Goal: Entertainment & Leisure: Browse casually

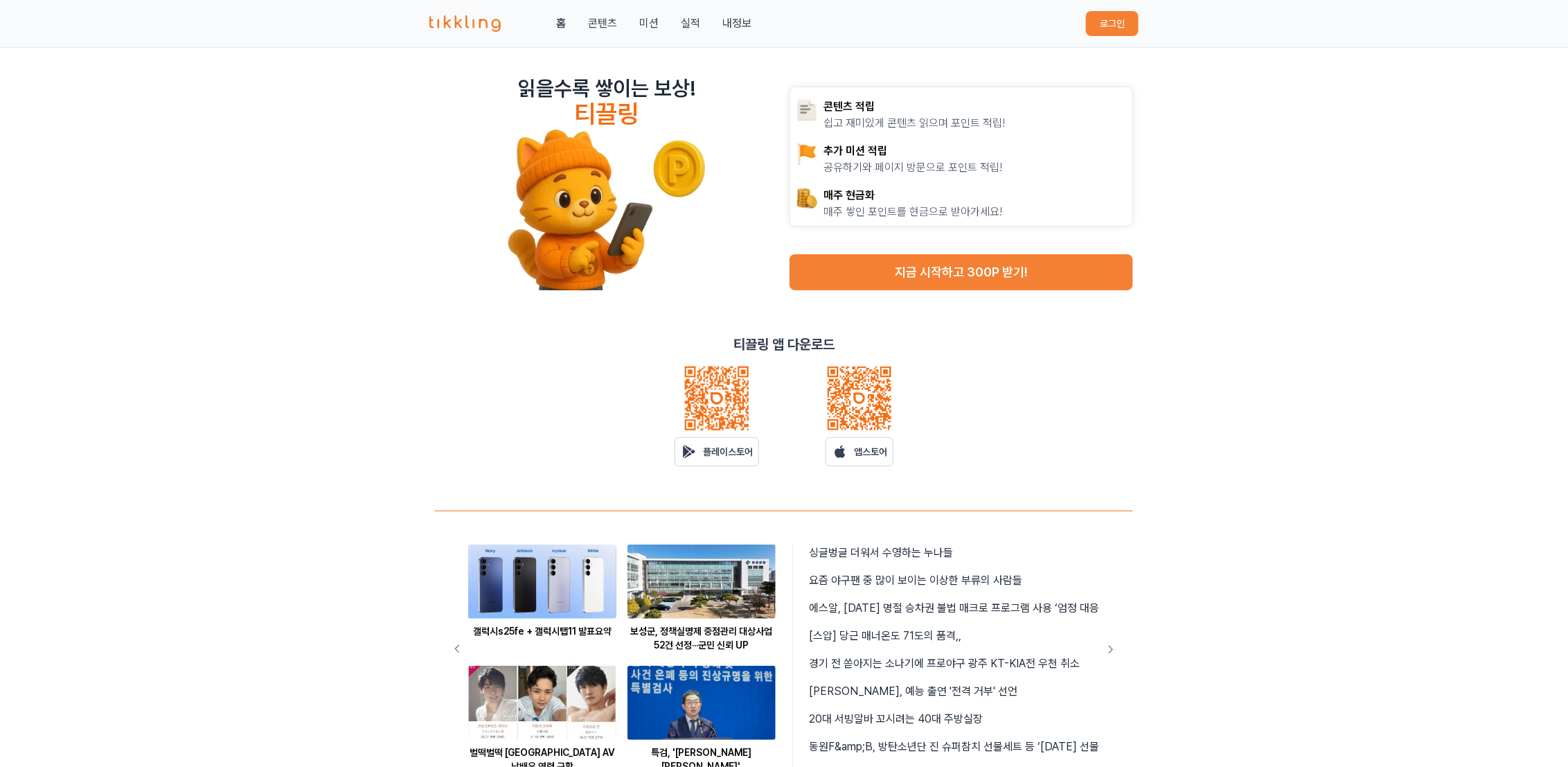
click at [1103, 21] on button "로그인" at bounding box center [1112, 24] width 52 height 25
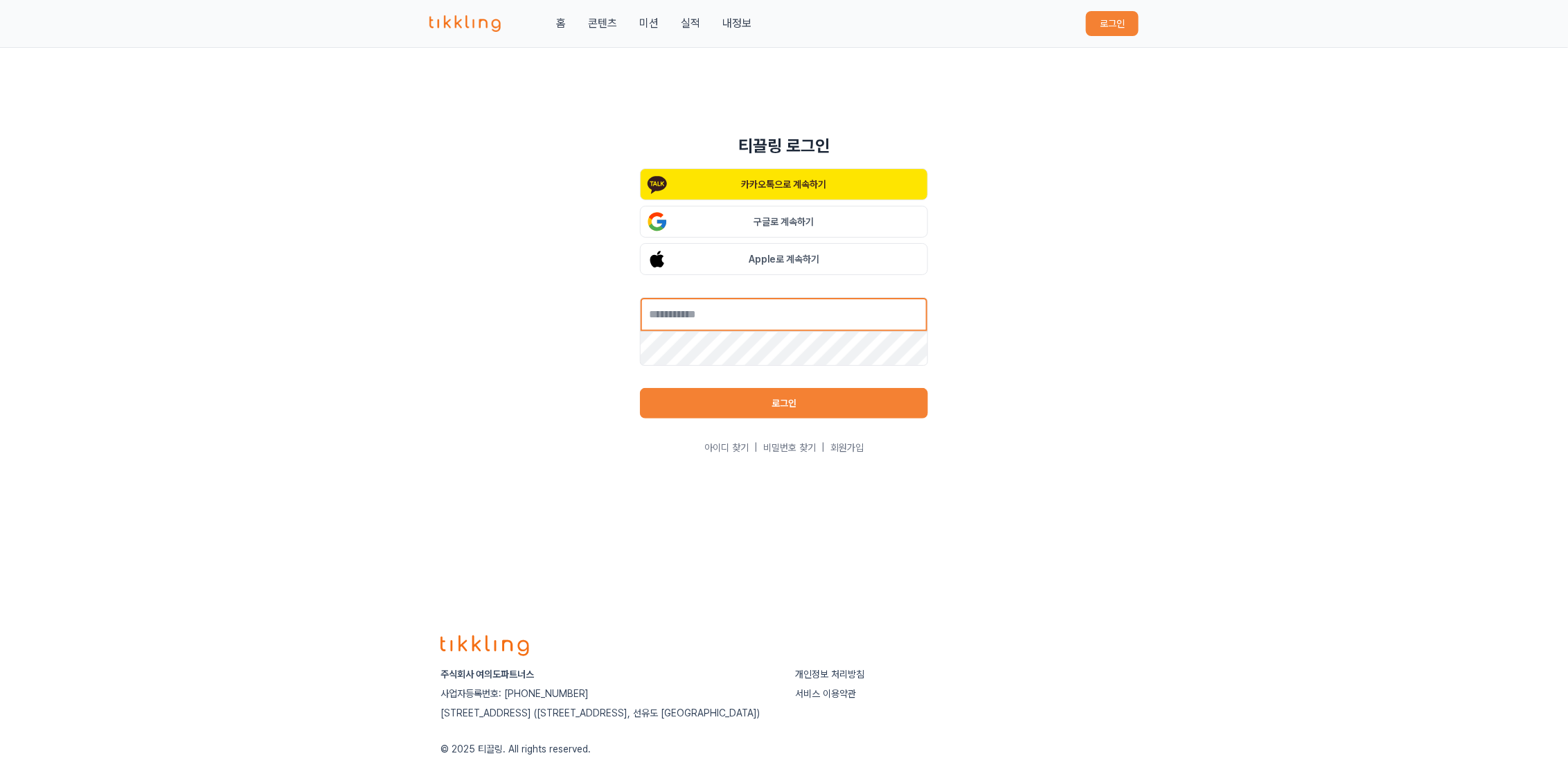
click at [728, 313] on input "text" at bounding box center [784, 314] width 288 height 35
type input "**********"
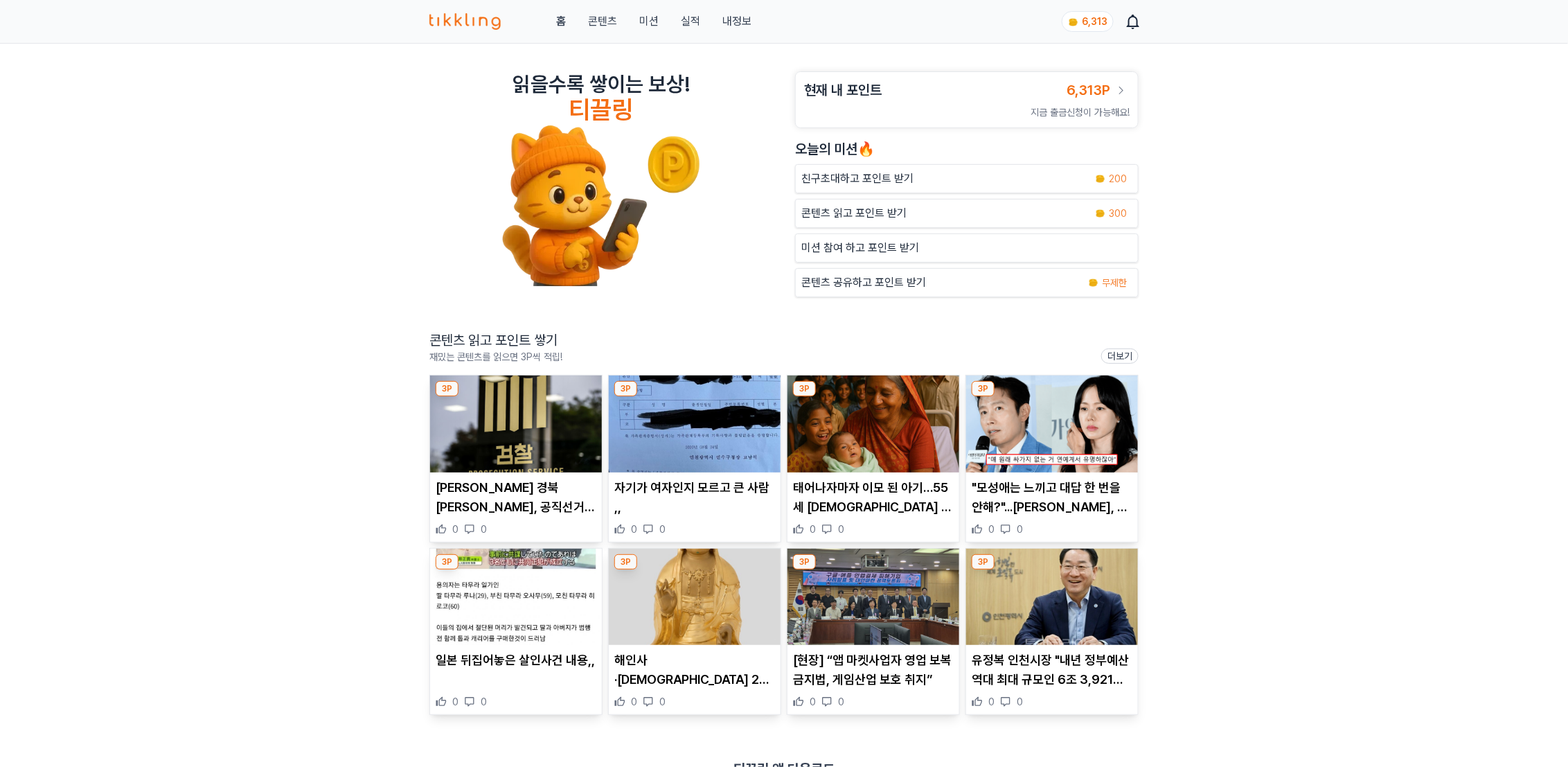
click at [484, 435] on img at bounding box center [516, 423] width 172 height 97
click at [703, 446] on img at bounding box center [695, 423] width 172 height 97
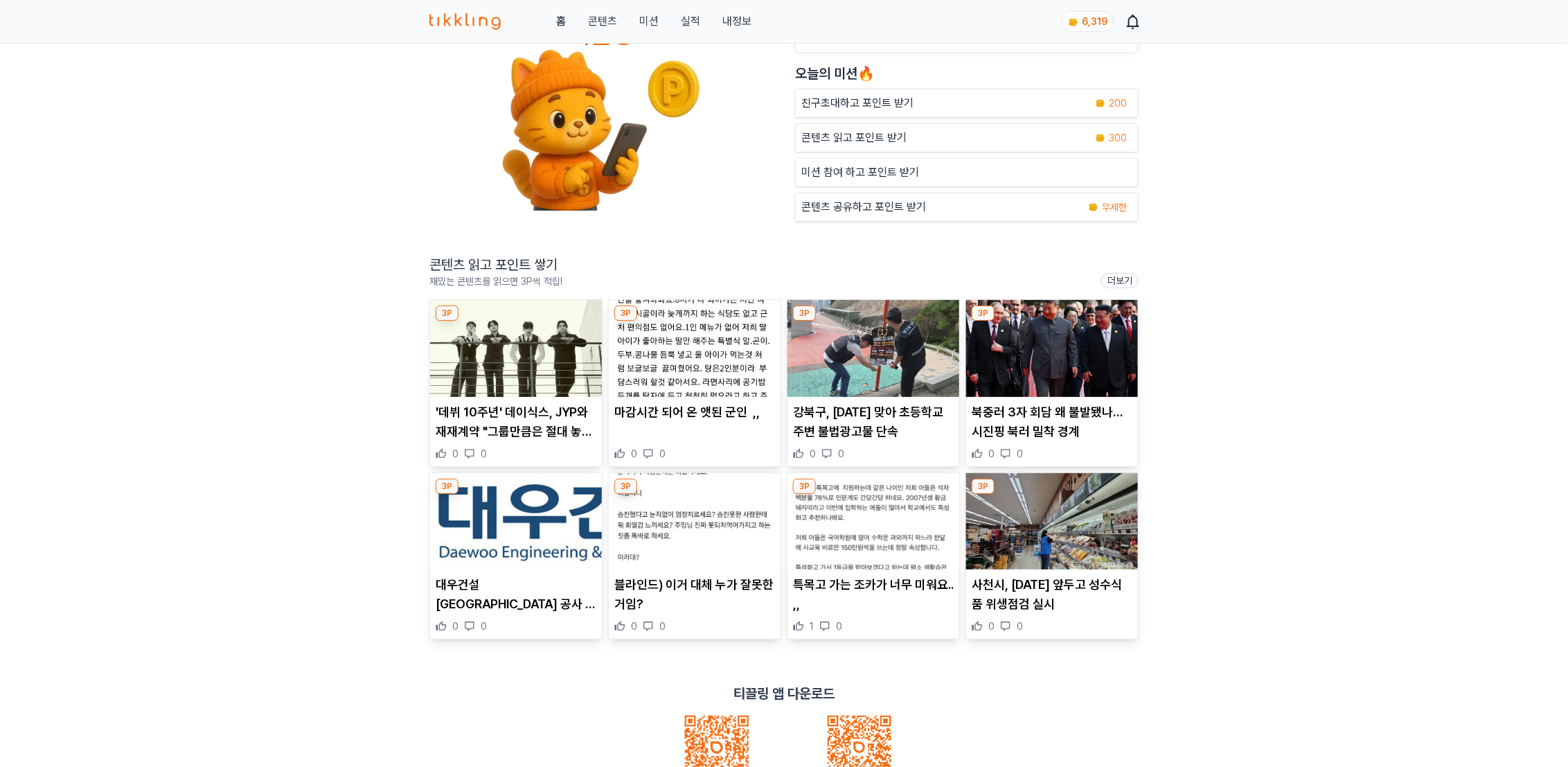
scroll to position [106, 0]
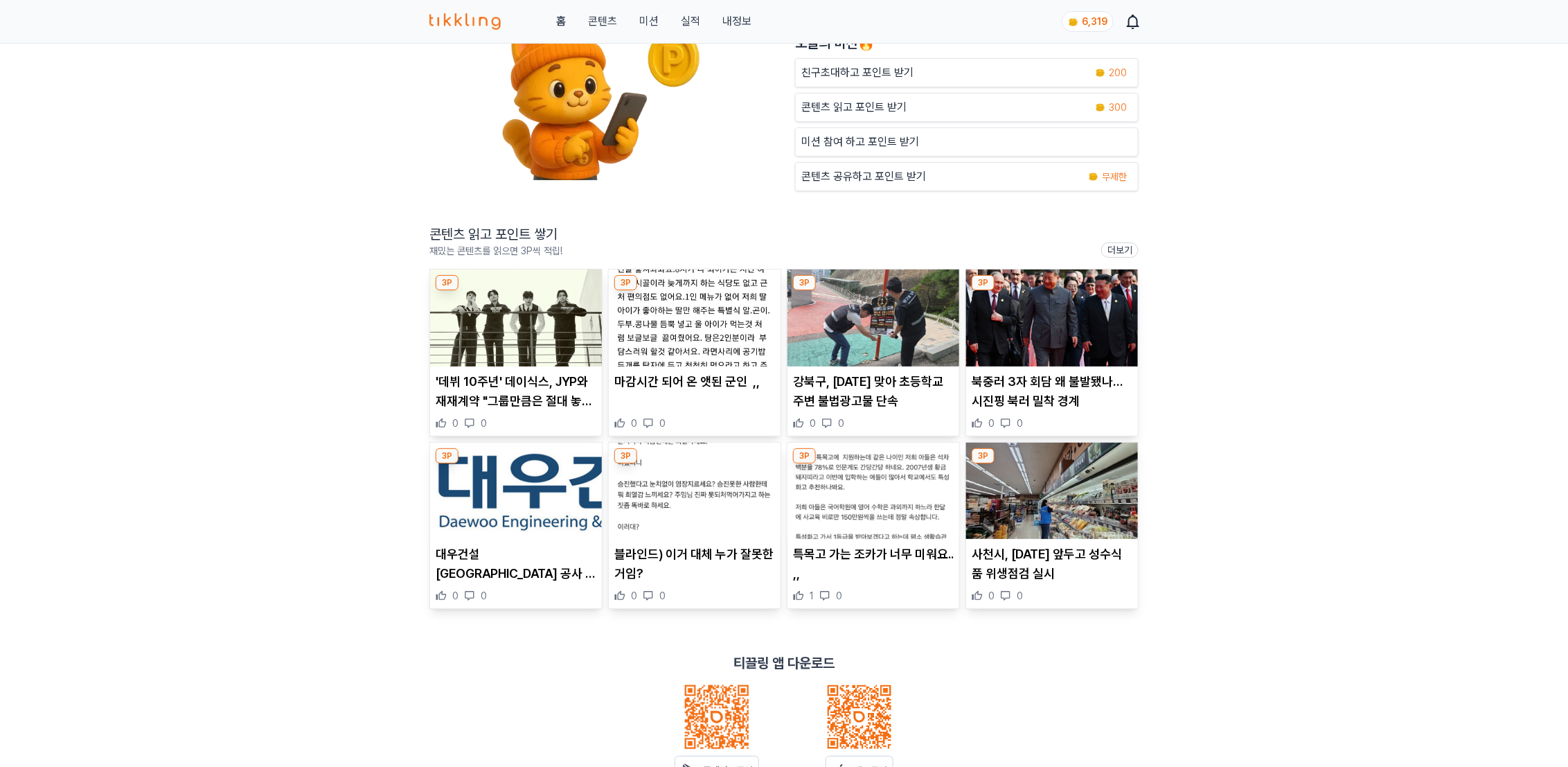
click at [496, 383] on p "'데뷔 10주년' 데이식스, JYP와 재재계약 "그룹만큼은 절대 놓치고 싶지 않다"" at bounding box center [516, 391] width 161 height 39
click at [726, 326] on img at bounding box center [695, 318] width 172 height 97
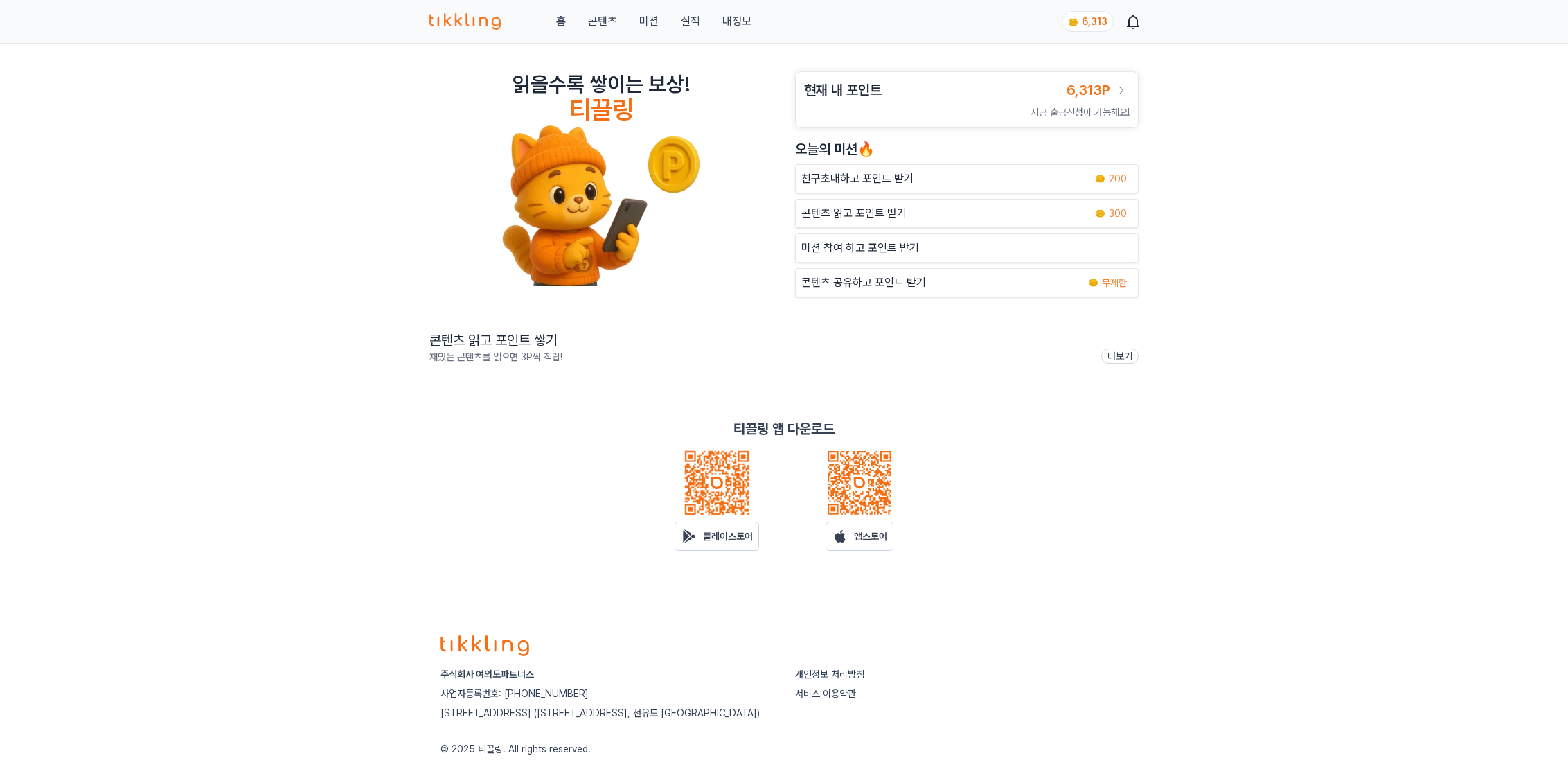
scroll to position [56, 0]
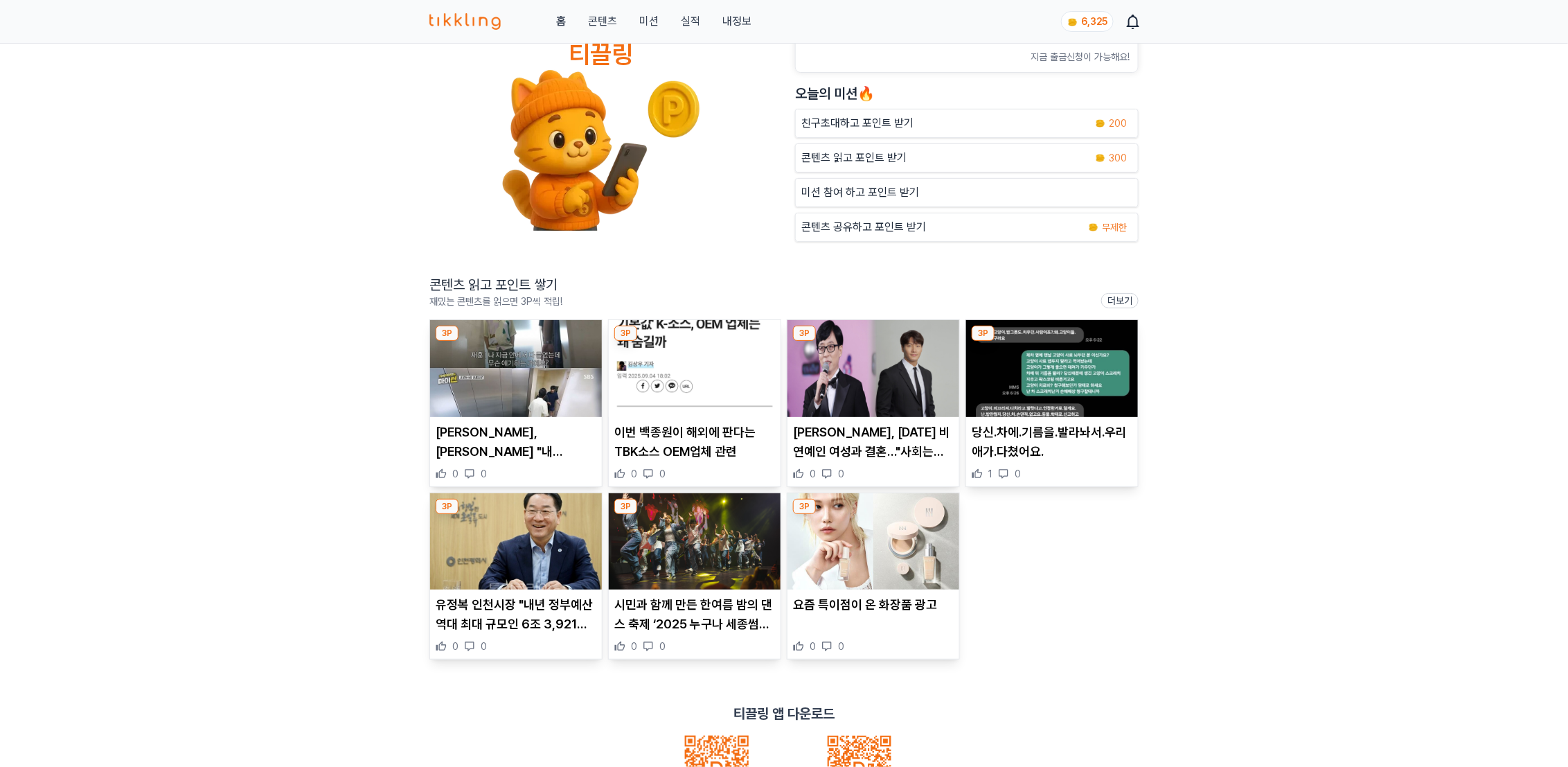
click at [896, 368] on img at bounding box center [873, 368] width 172 height 97
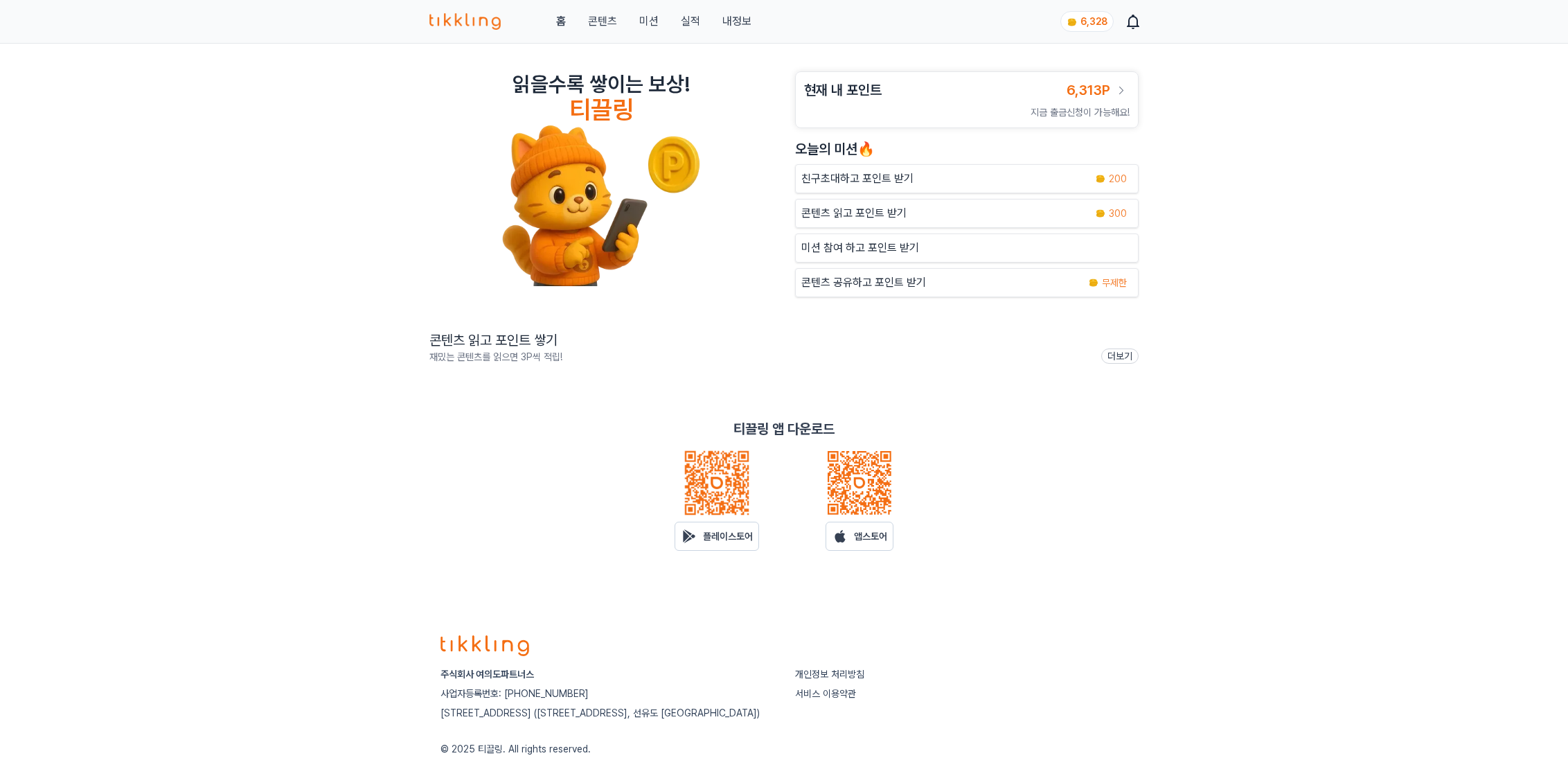
scroll to position [56, 0]
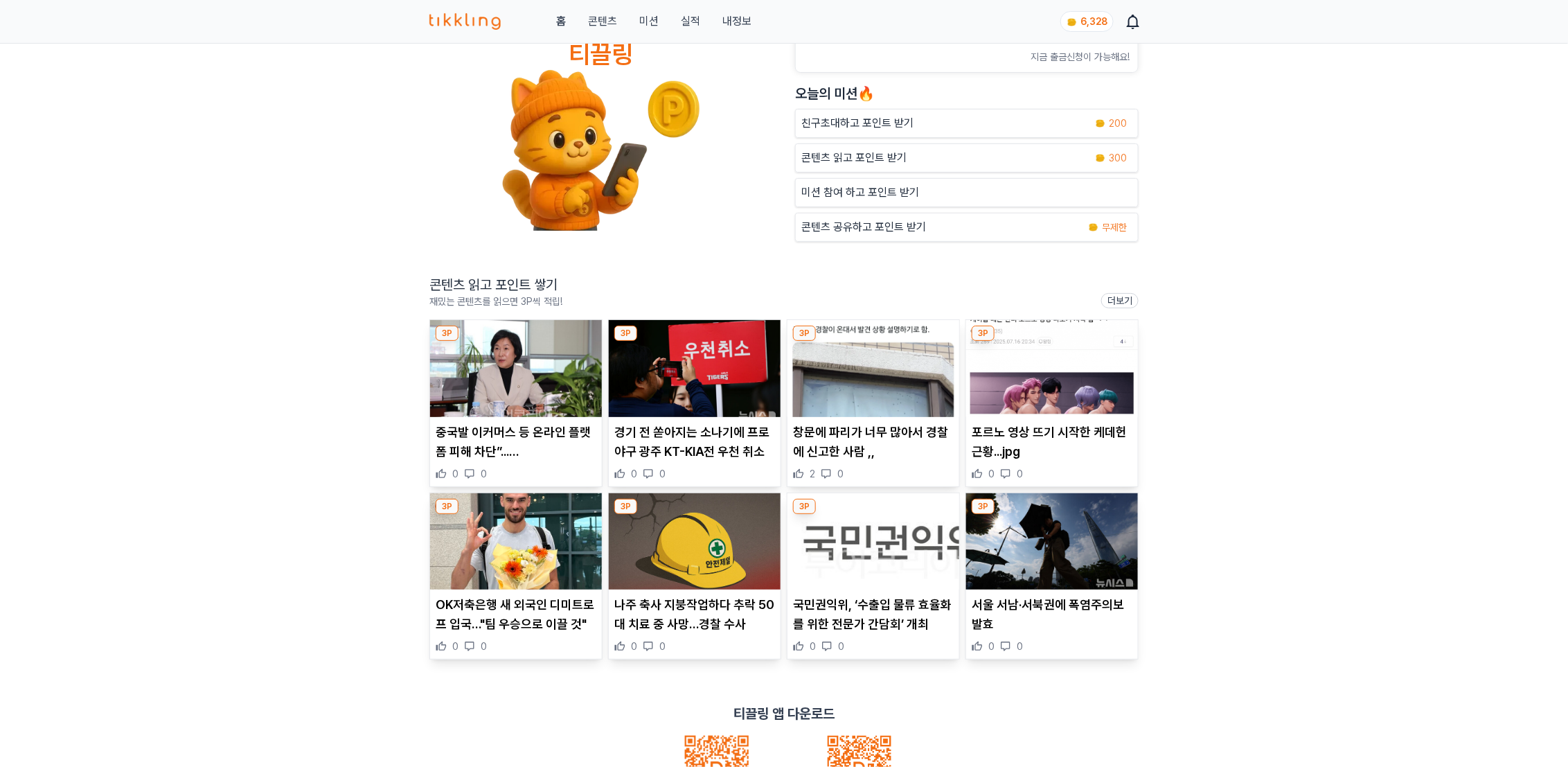
click at [479, 379] on img at bounding box center [516, 368] width 172 height 97
click at [721, 373] on img at bounding box center [695, 368] width 172 height 97
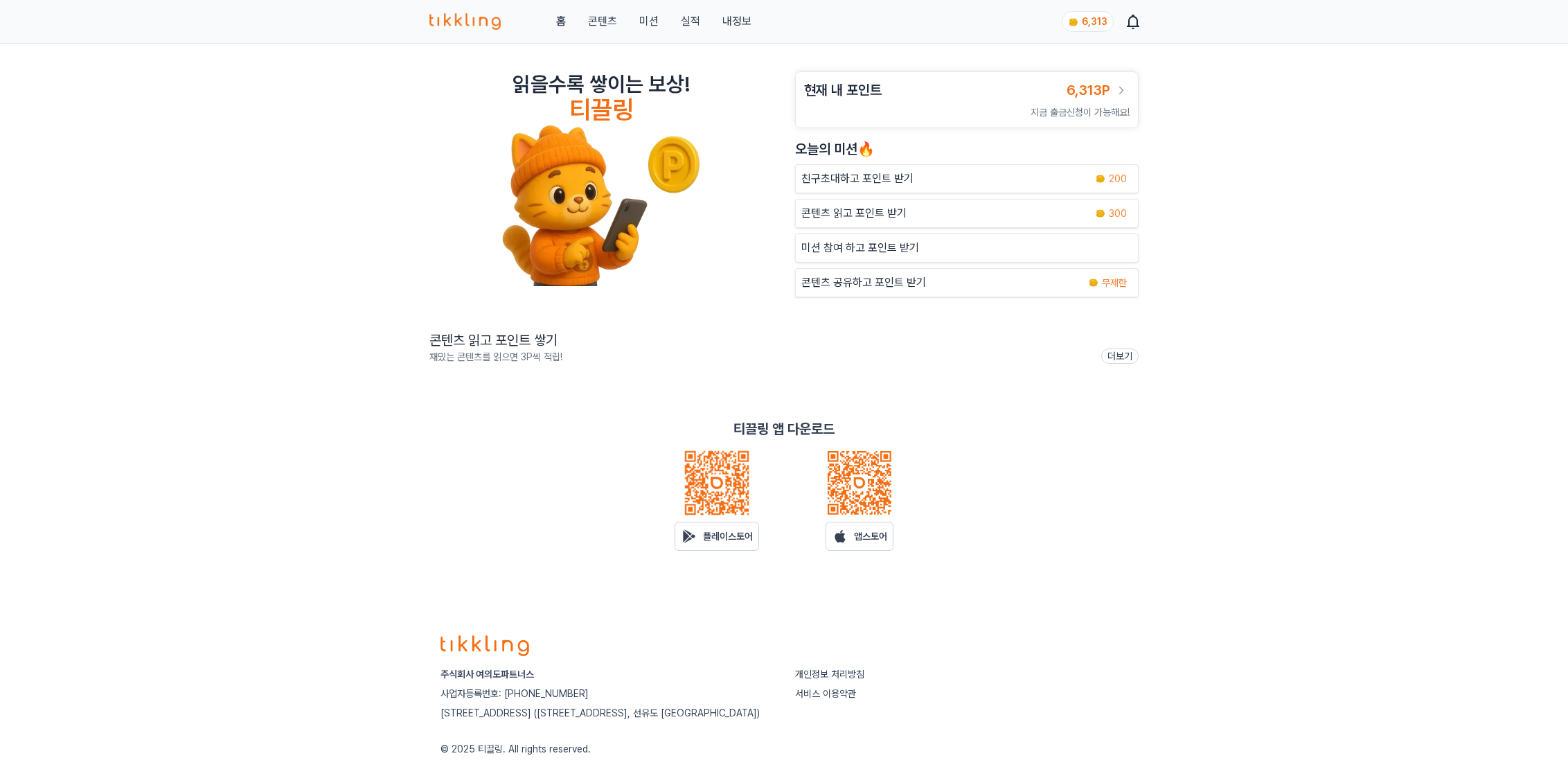
scroll to position [56, 0]
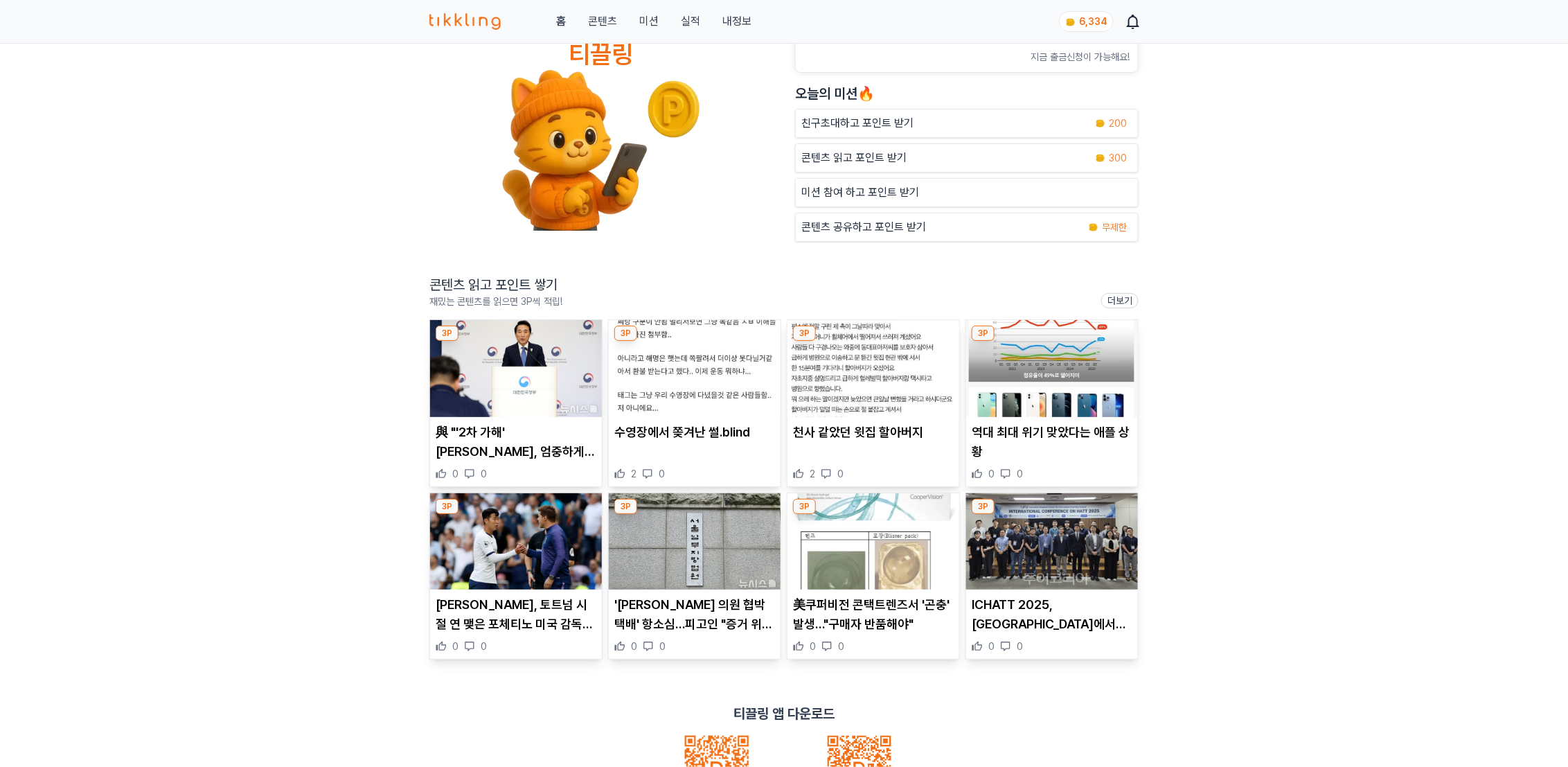
click at [444, 366] on img at bounding box center [516, 368] width 172 height 97
click at [712, 402] on img at bounding box center [695, 368] width 172 height 97
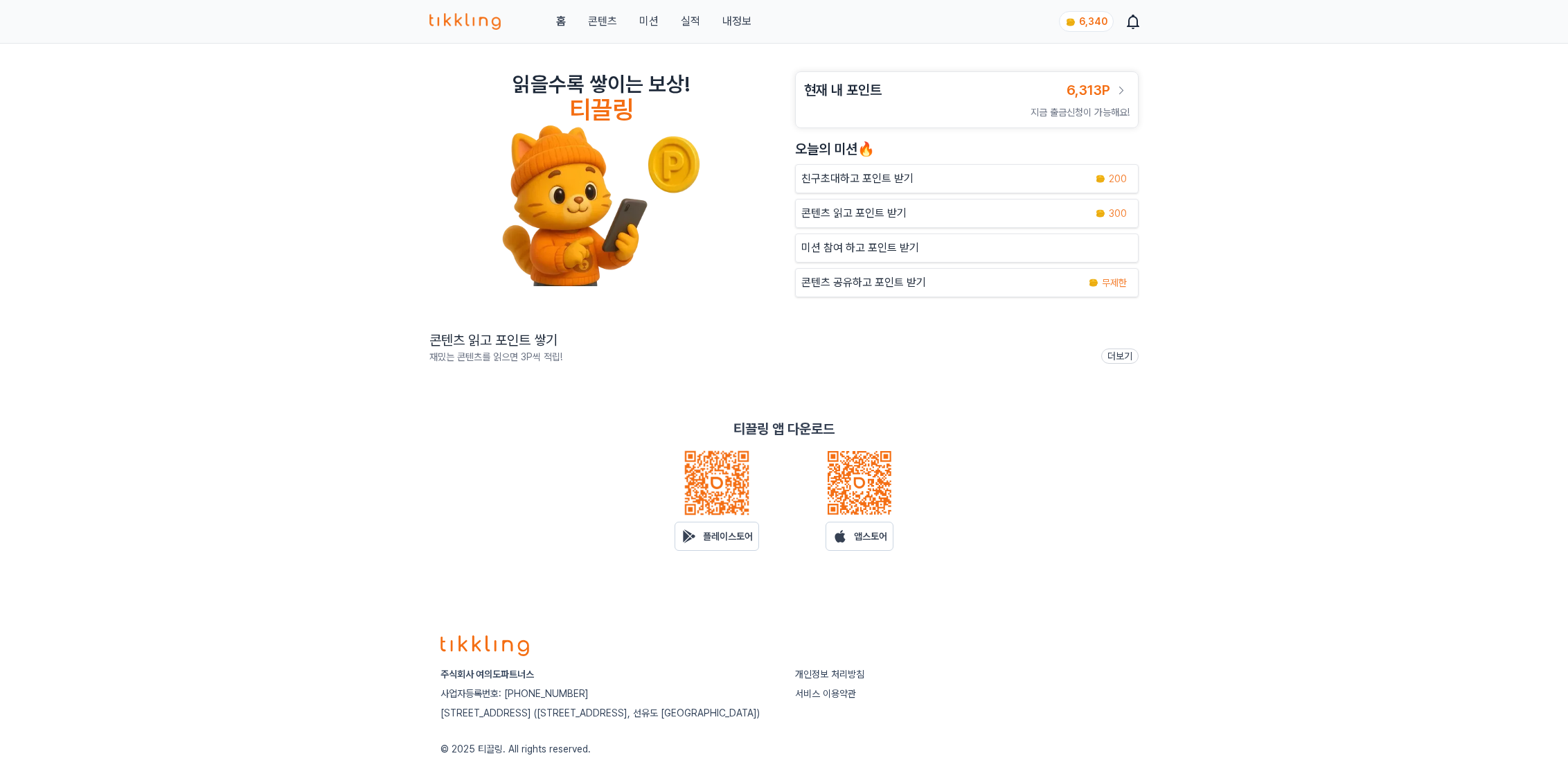
scroll to position [56, 0]
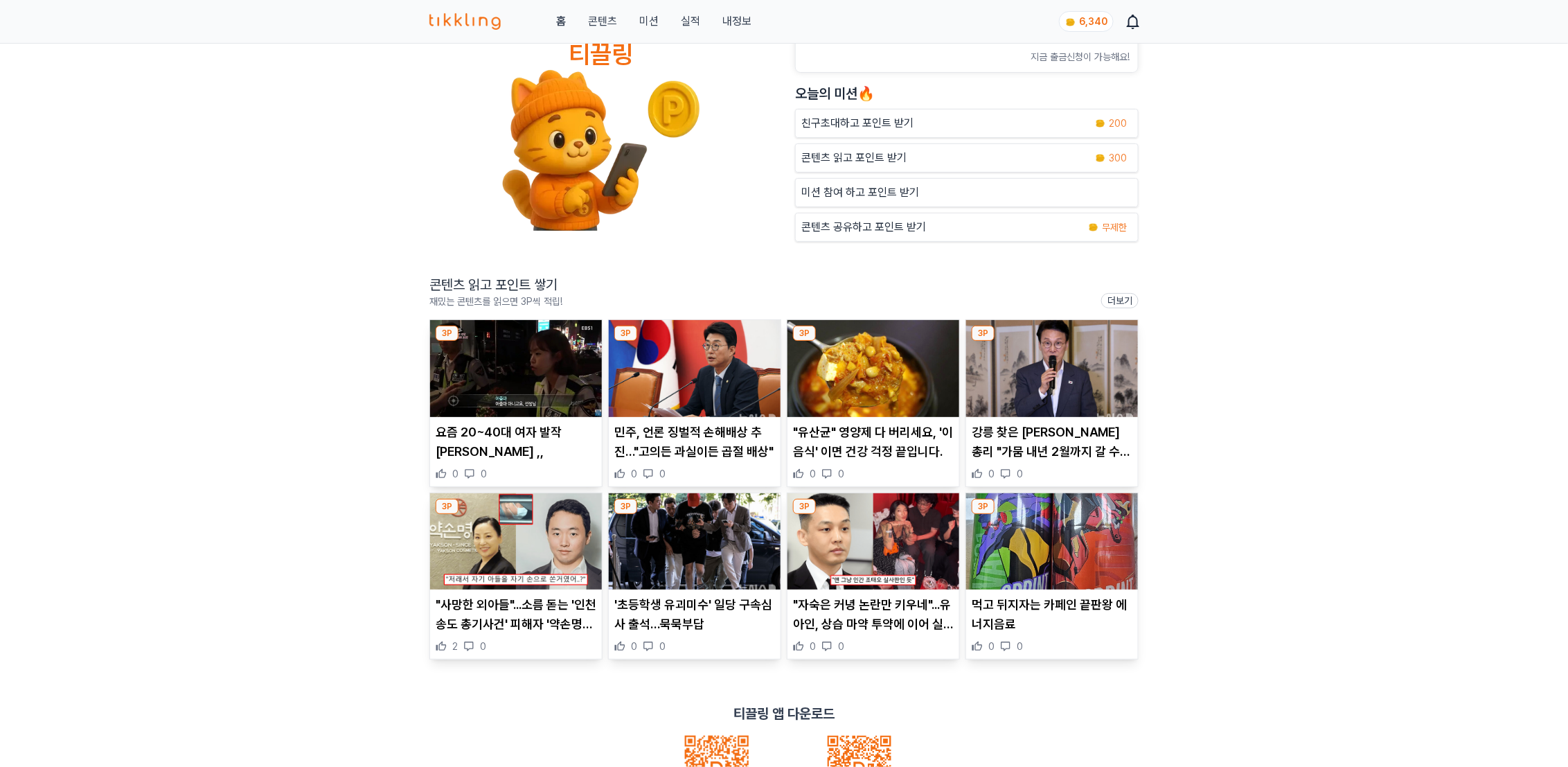
click at [858, 397] on img at bounding box center [873, 368] width 172 height 97
click at [1026, 401] on img at bounding box center [1052, 368] width 172 height 97
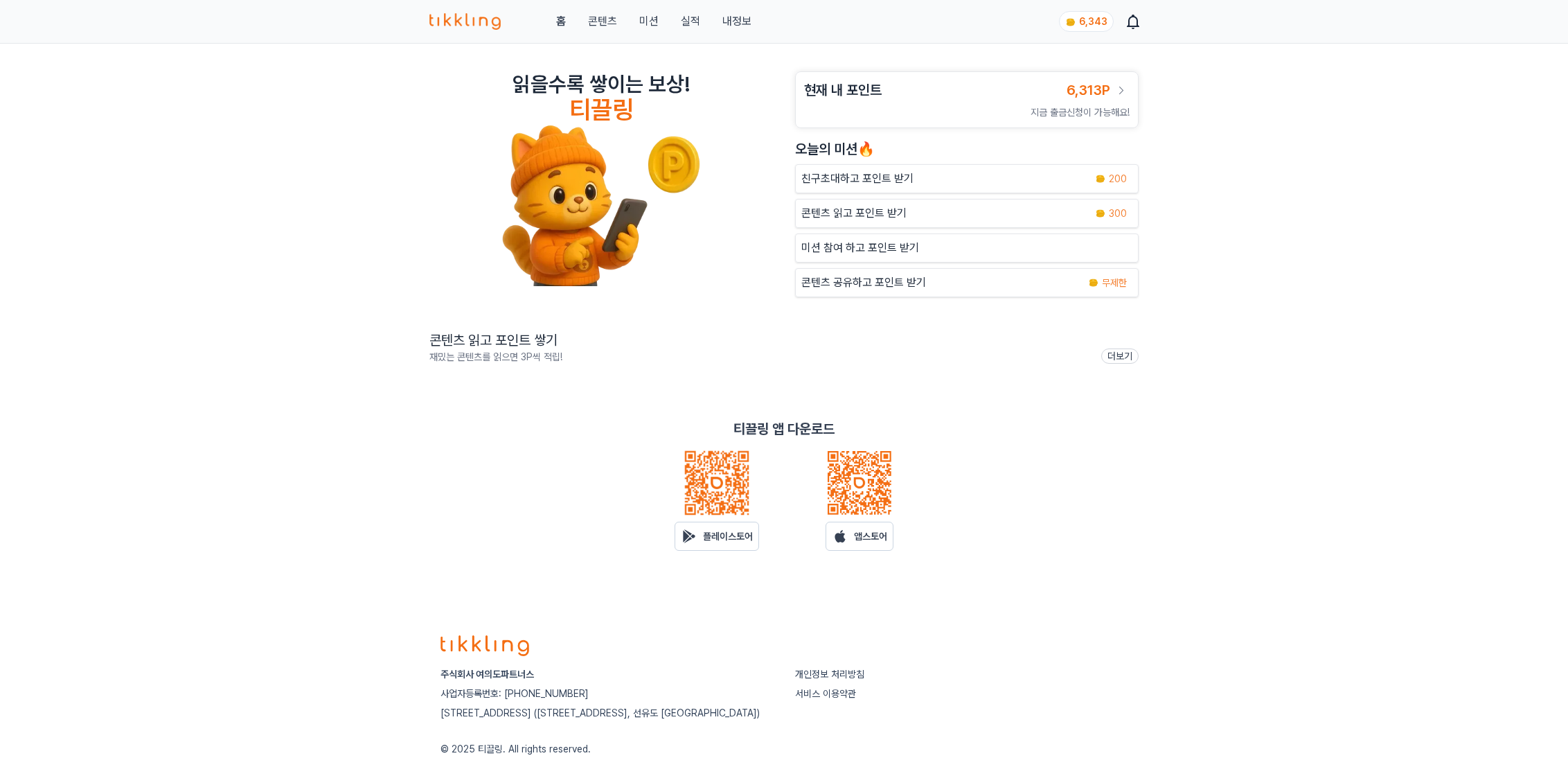
scroll to position [56, 0]
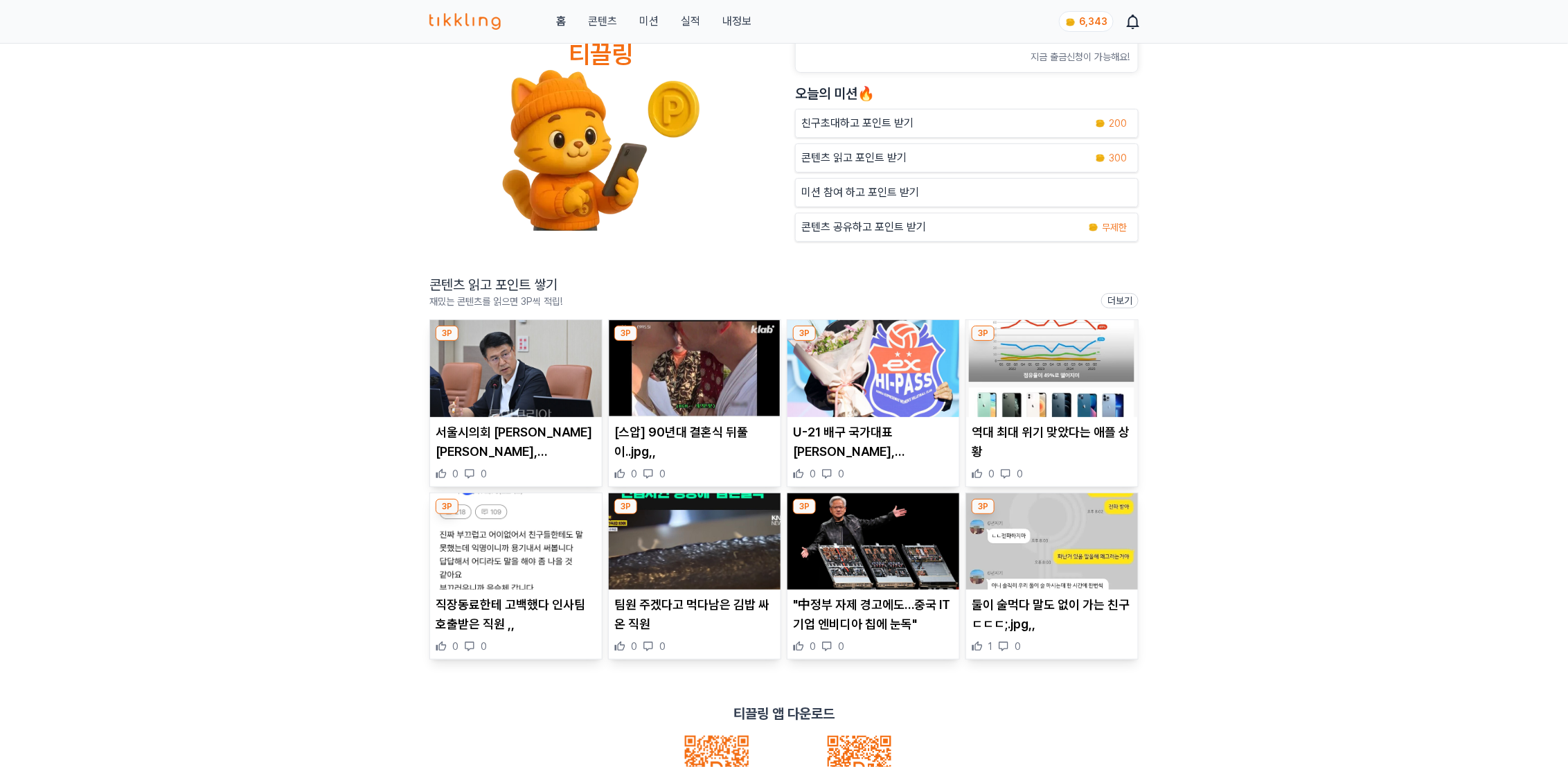
drag, startPoint x: 282, startPoint y: 487, endPoint x: 604, endPoint y: 378, distance: 339.9
click at [282, 487] on div "읽을수록 쌓이는 보상! 티끌링 현재 내 포인트 6,313P 지금 출금신청이 가능해요! [DATE]의 미션🔥 친구초대하고 포인트 받기 200 콘…" at bounding box center [784, 437] width 1568 height 897
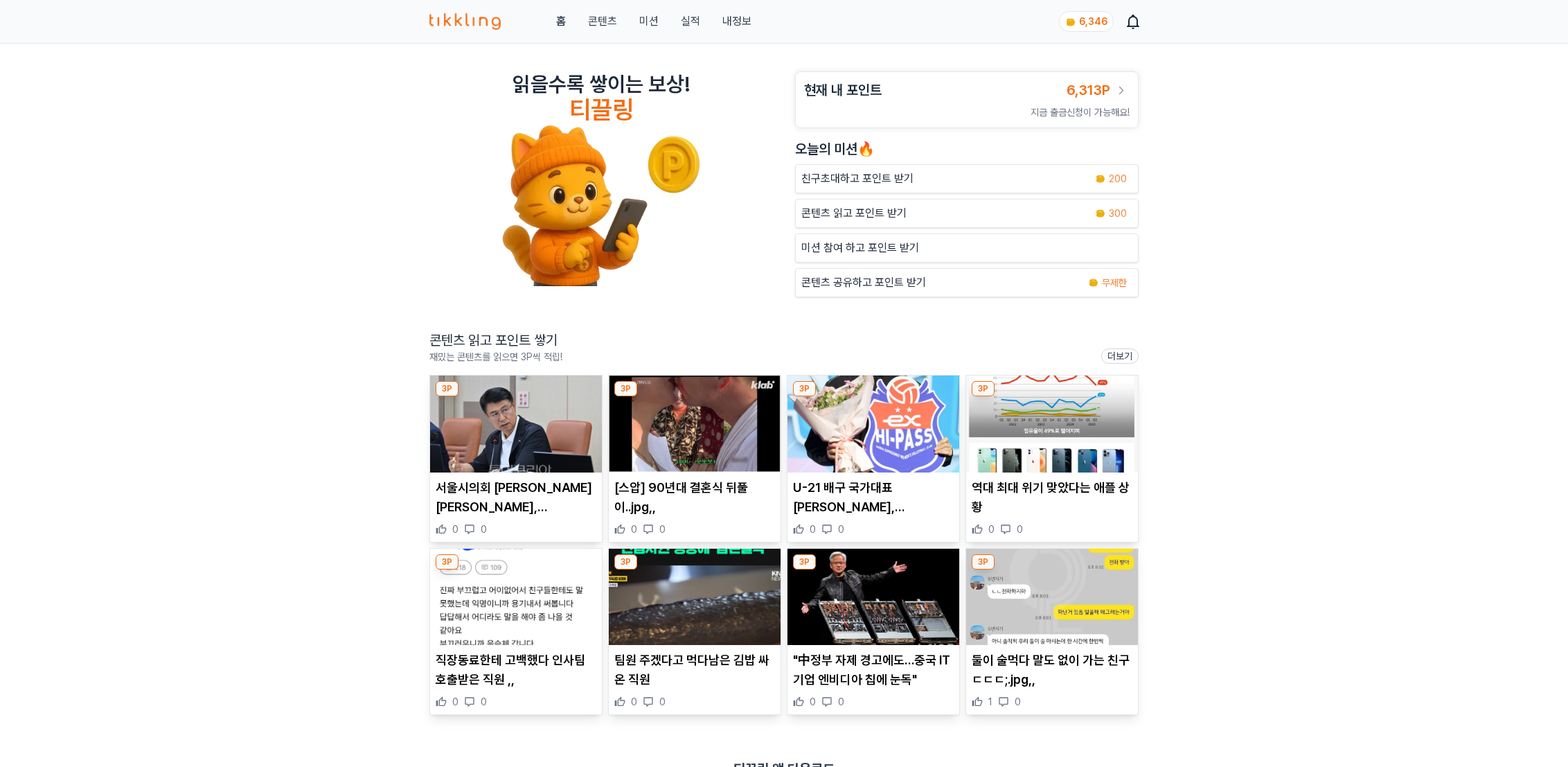
scroll to position [56, 0]
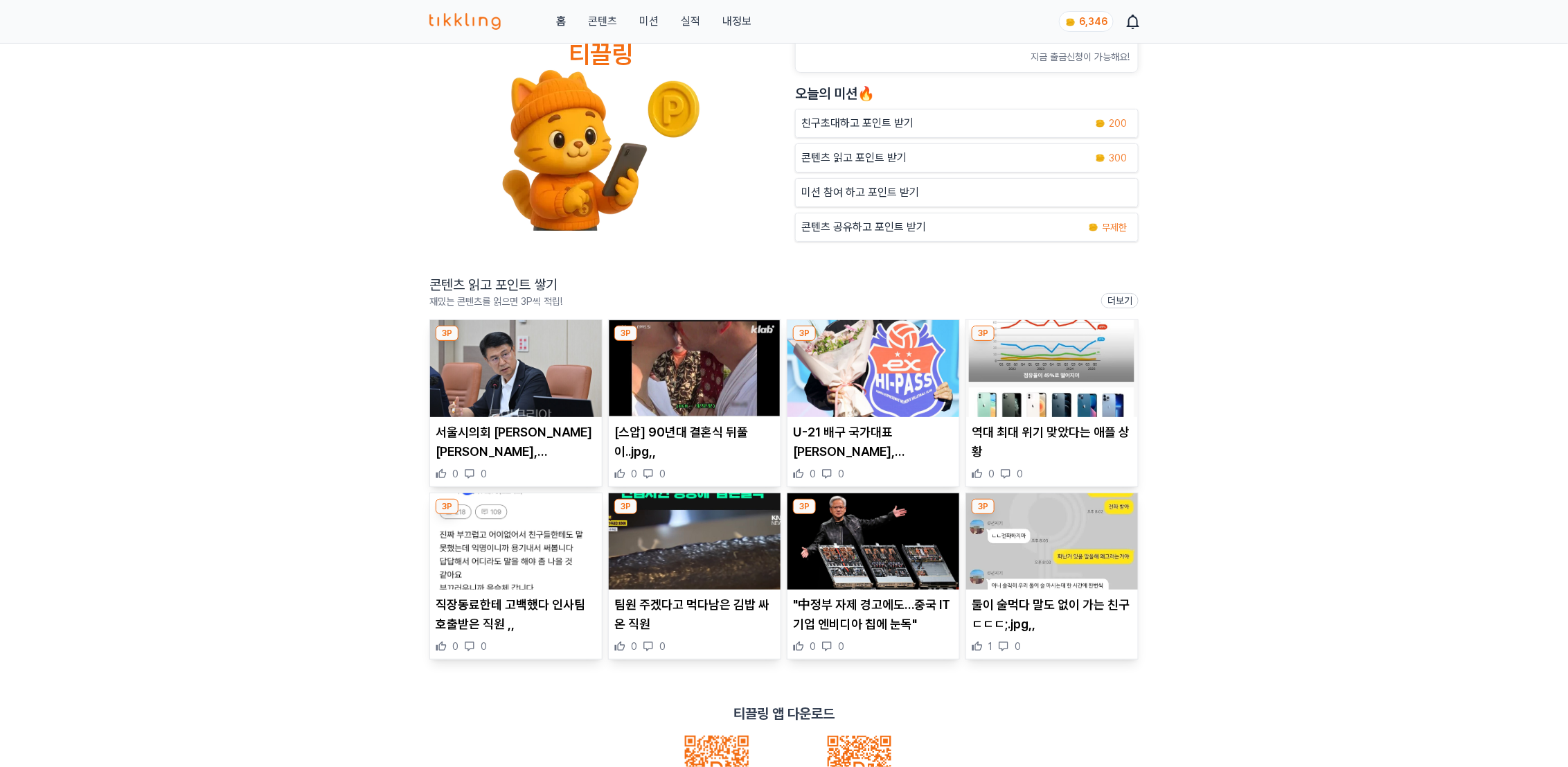
click at [870, 382] on img at bounding box center [873, 368] width 172 height 97
click at [1066, 384] on img at bounding box center [1052, 368] width 172 height 97
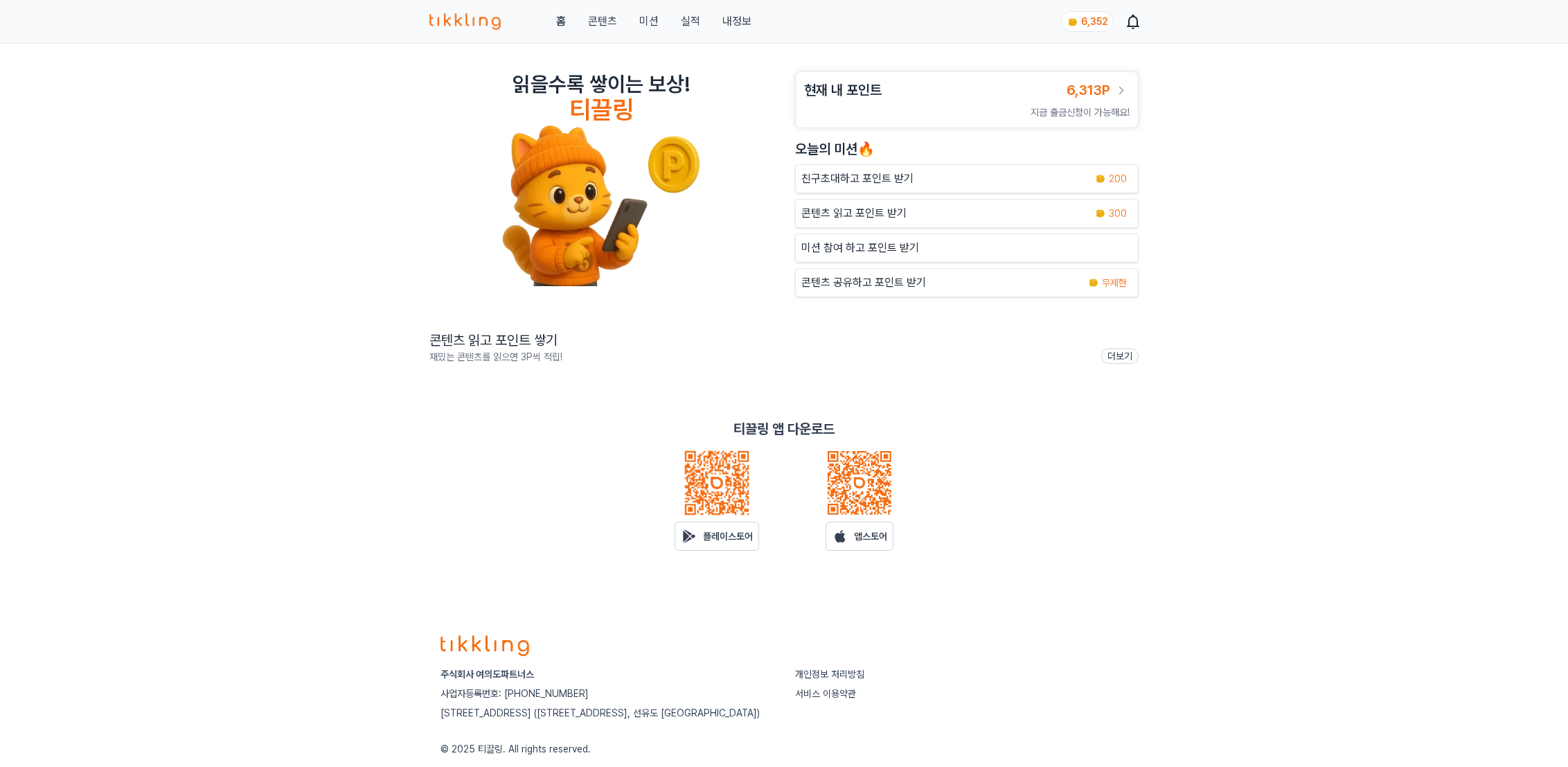
scroll to position [56, 0]
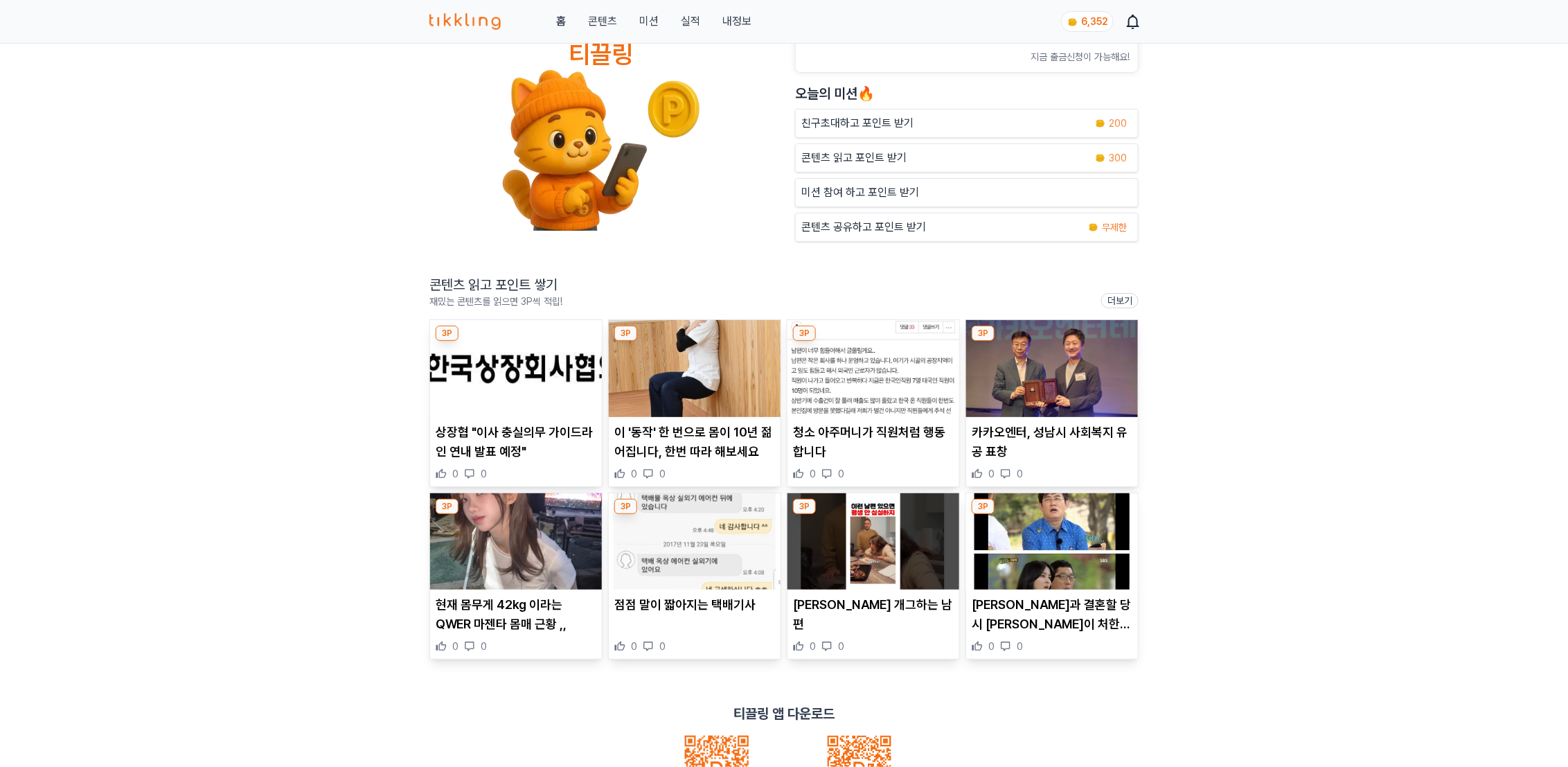
click at [840, 155] on p "콘텐츠 읽고 포인트 받기" at bounding box center [854, 158] width 105 height 17
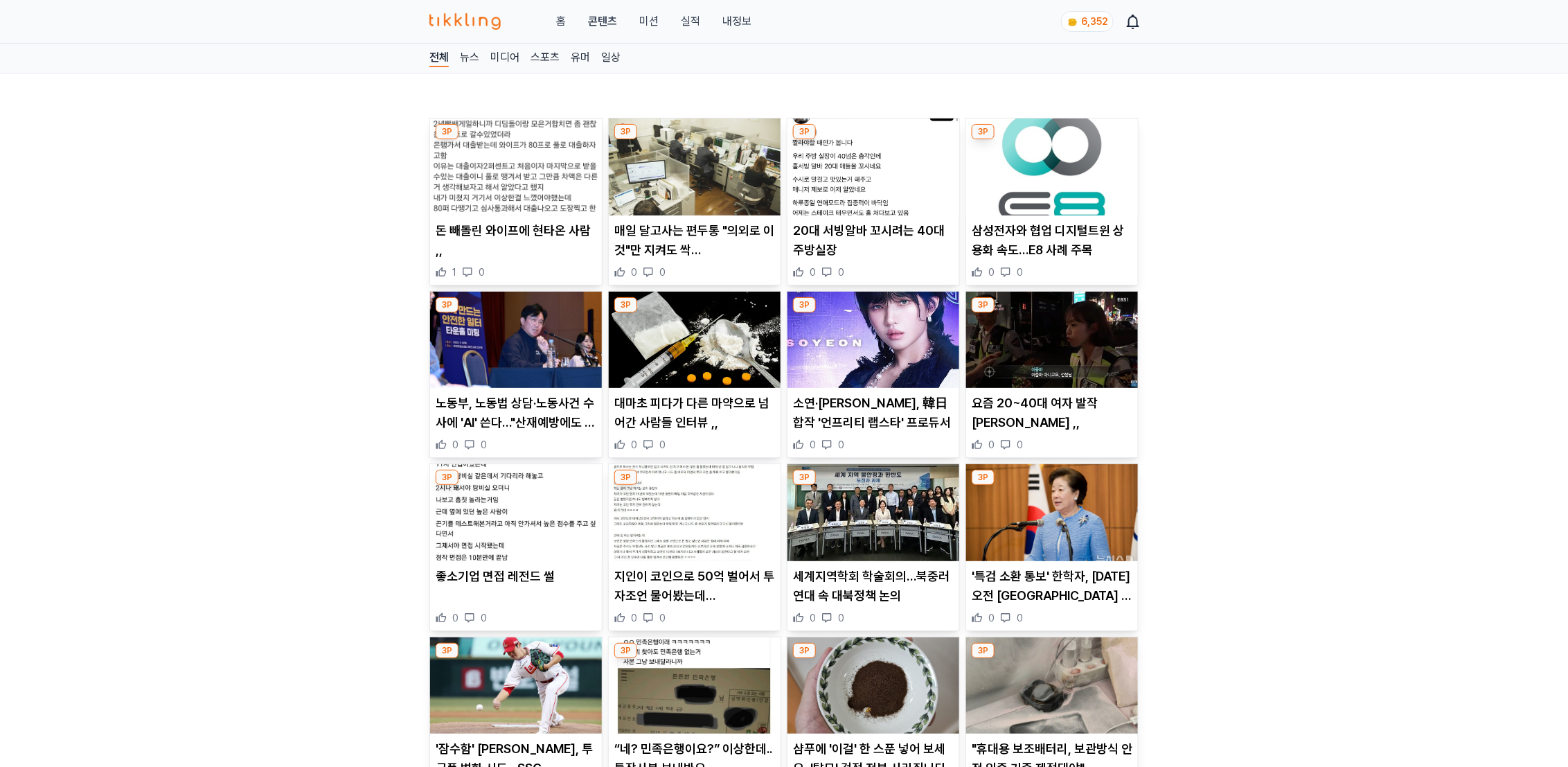
click at [487, 180] on img at bounding box center [516, 167] width 172 height 97
click at [722, 180] on img at bounding box center [695, 167] width 172 height 97
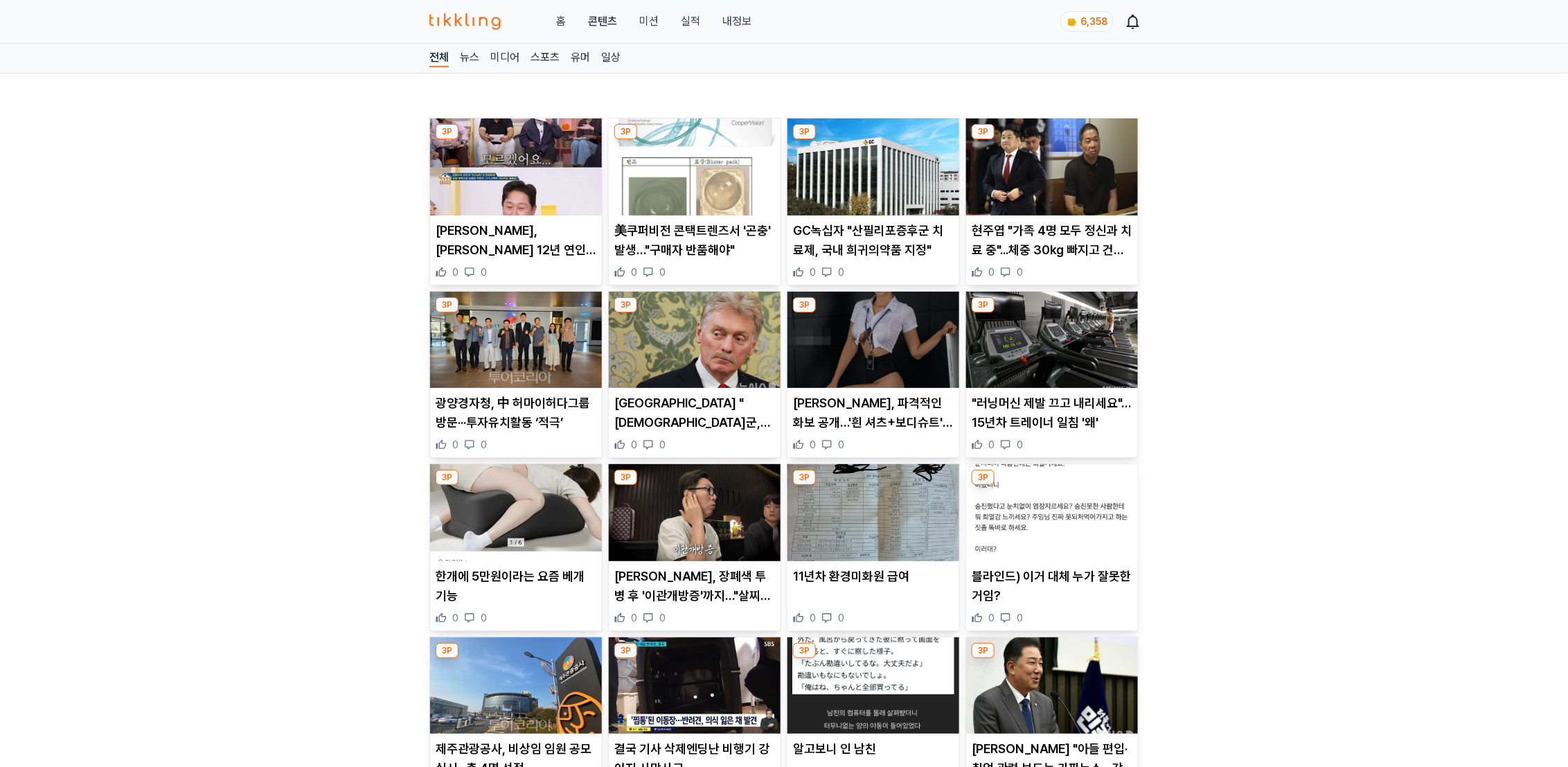
click at [876, 166] on img at bounding box center [873, 167] width 172 height 97
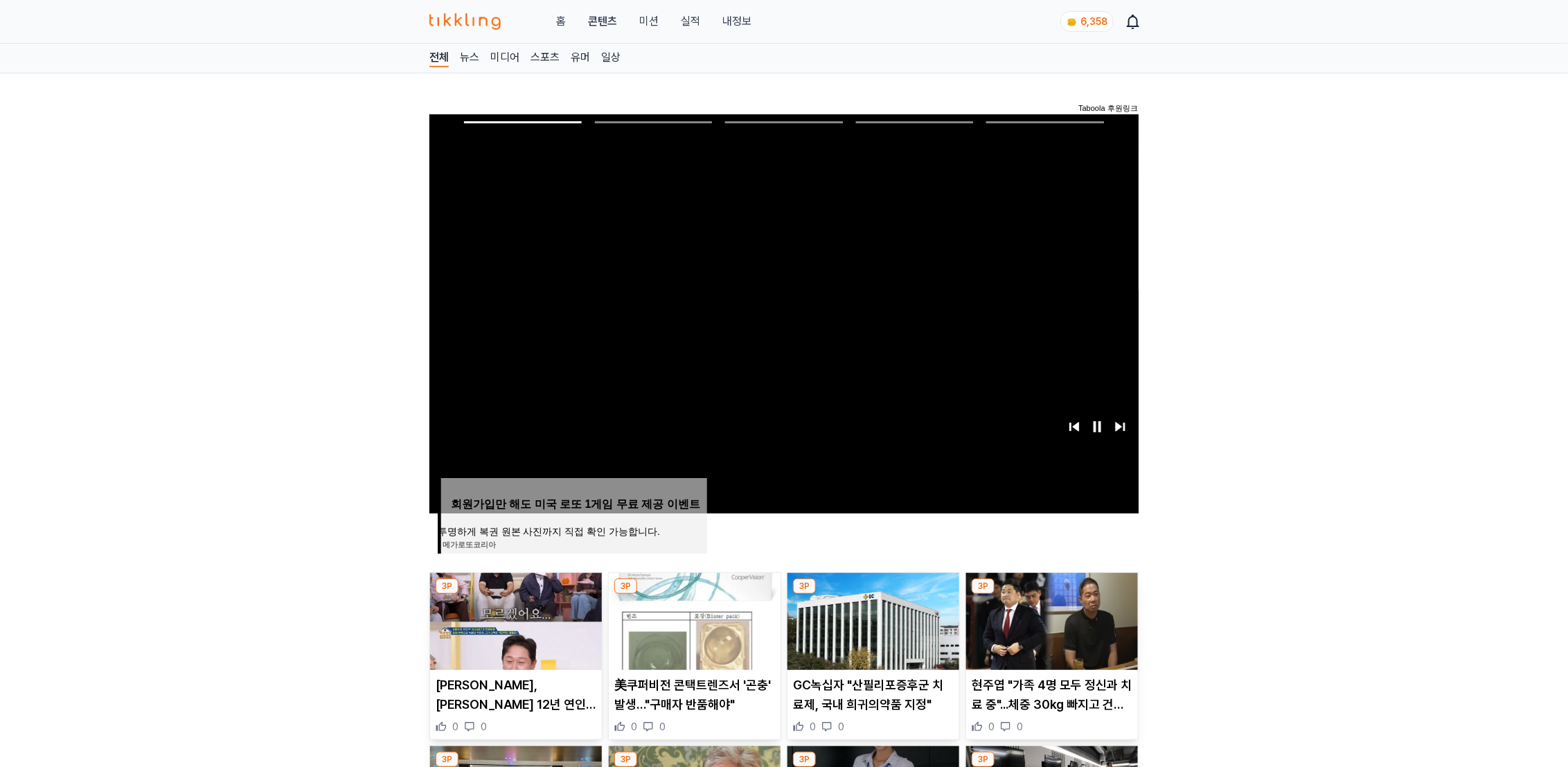
click at [1017, 611] on img at bounding box center [1052, 621] width 172 height 97
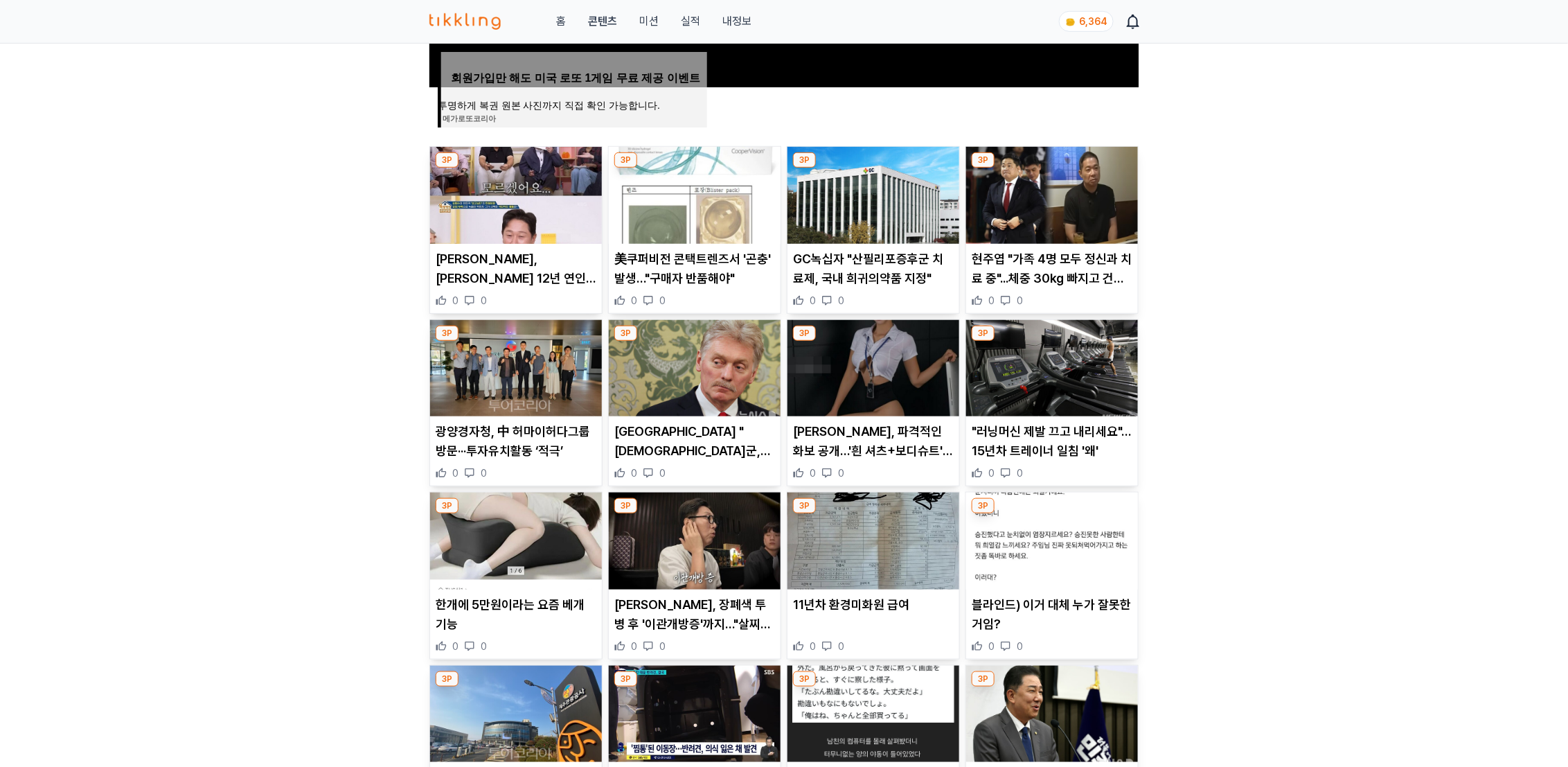
click at [527, 375] on img at bounding box center [516, 368] width 172 height 97
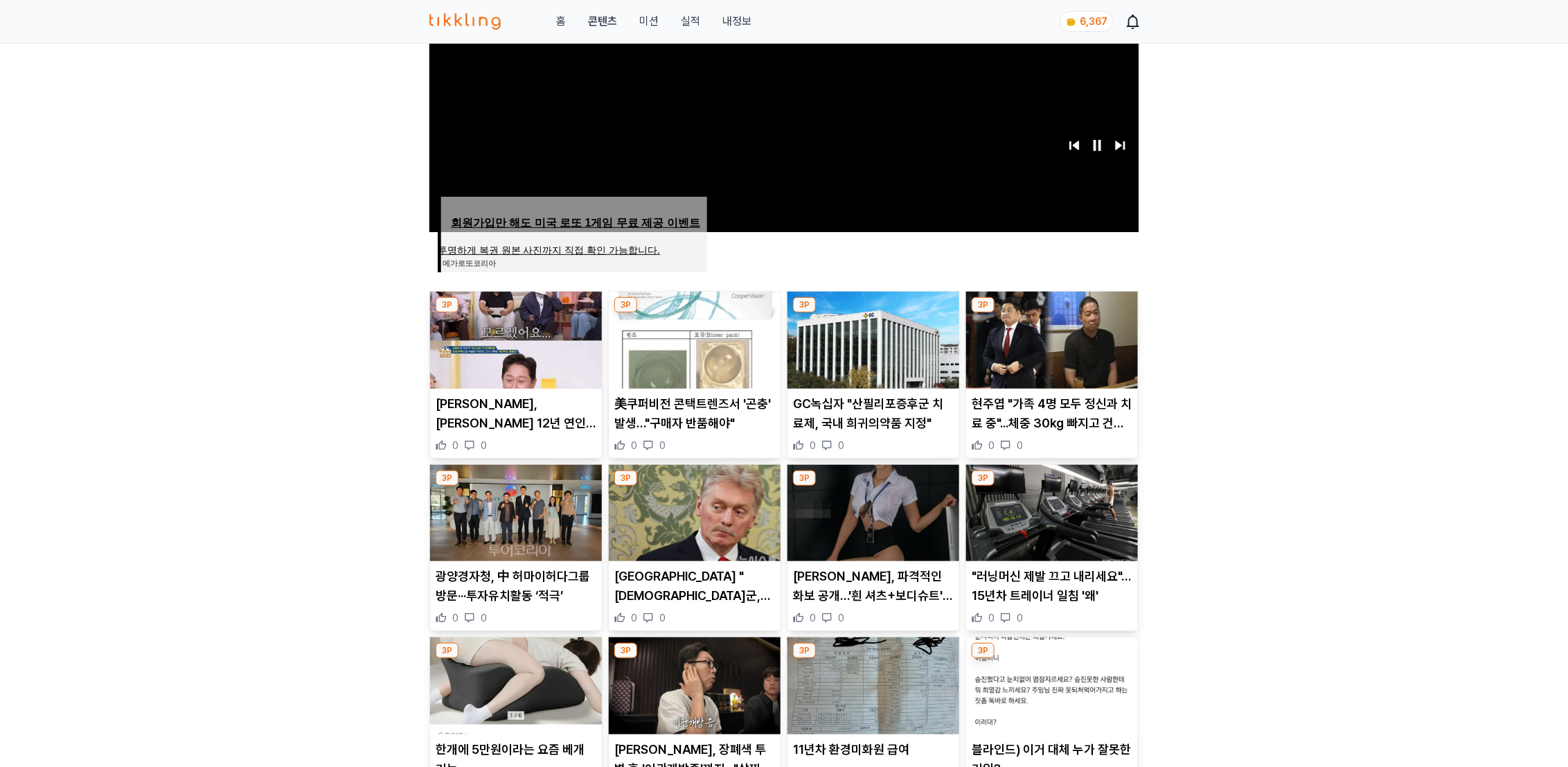
scroll to position [375, 0]
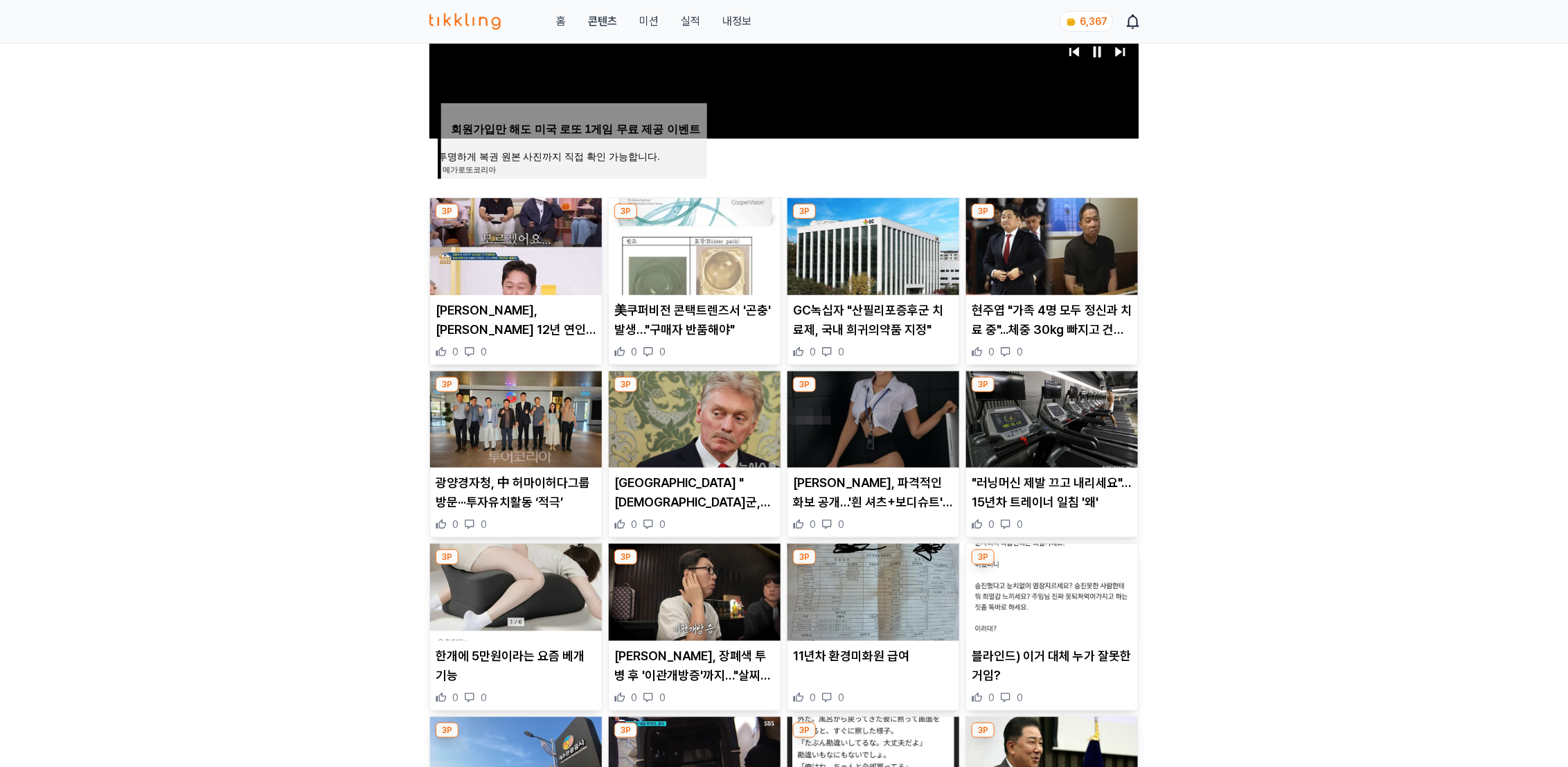
click at [705, 421] on img at bounding box center [695, 419] width 172 height 97
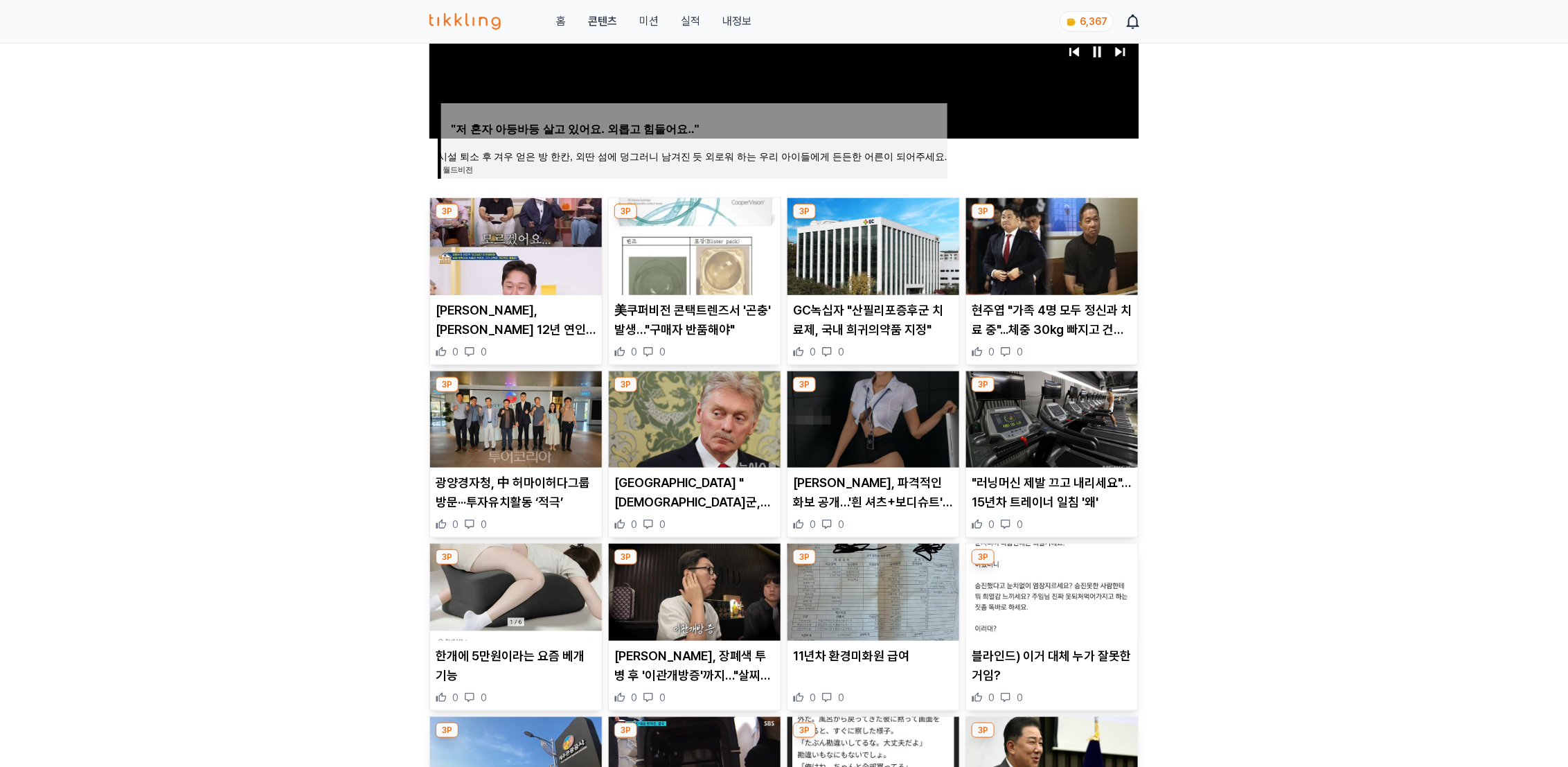
click at [1043, 435] on img at bounding box center [1052, 419] width 172 height 97
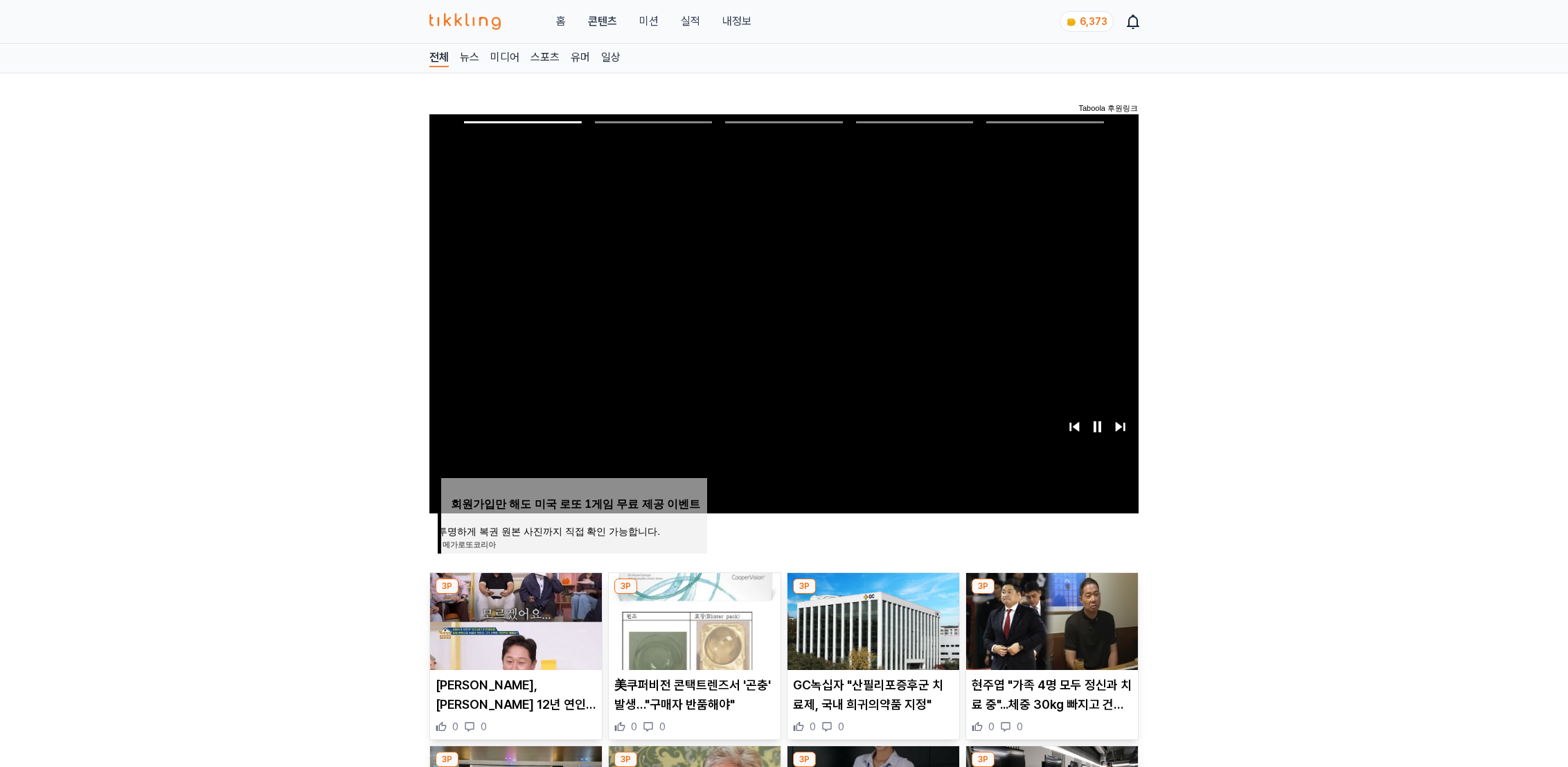
scroll to position [56, 0]
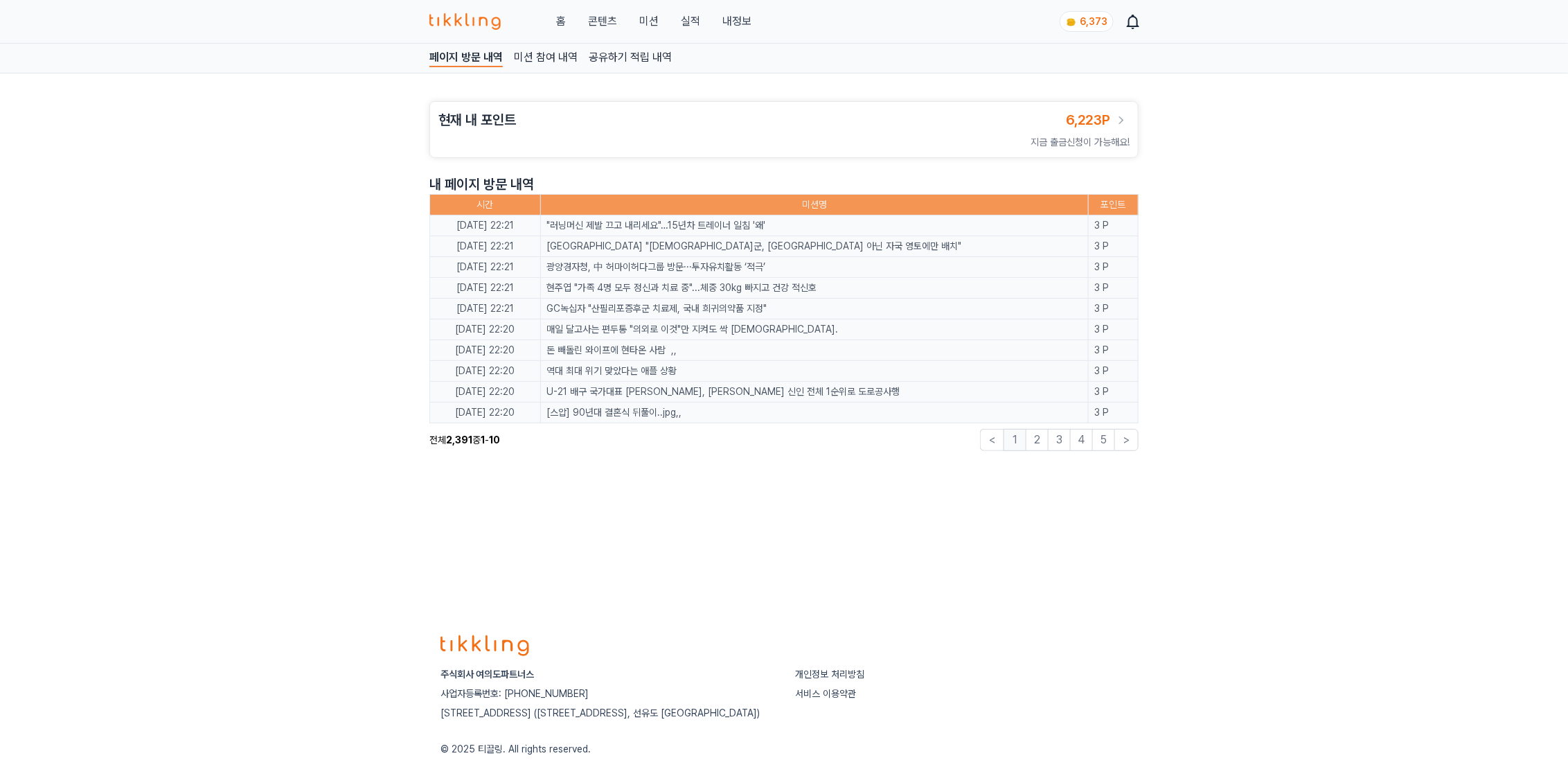
click at [1039, 442] on button "2" at bounding box center [1037, 440] width 22 height 22
click at [1055, 441] on button "3" at bounding box center [1059, 440] width 22 height 22
click at [728, 17] on link "내정보" at bounding box center [737, 22] width 30 height 17
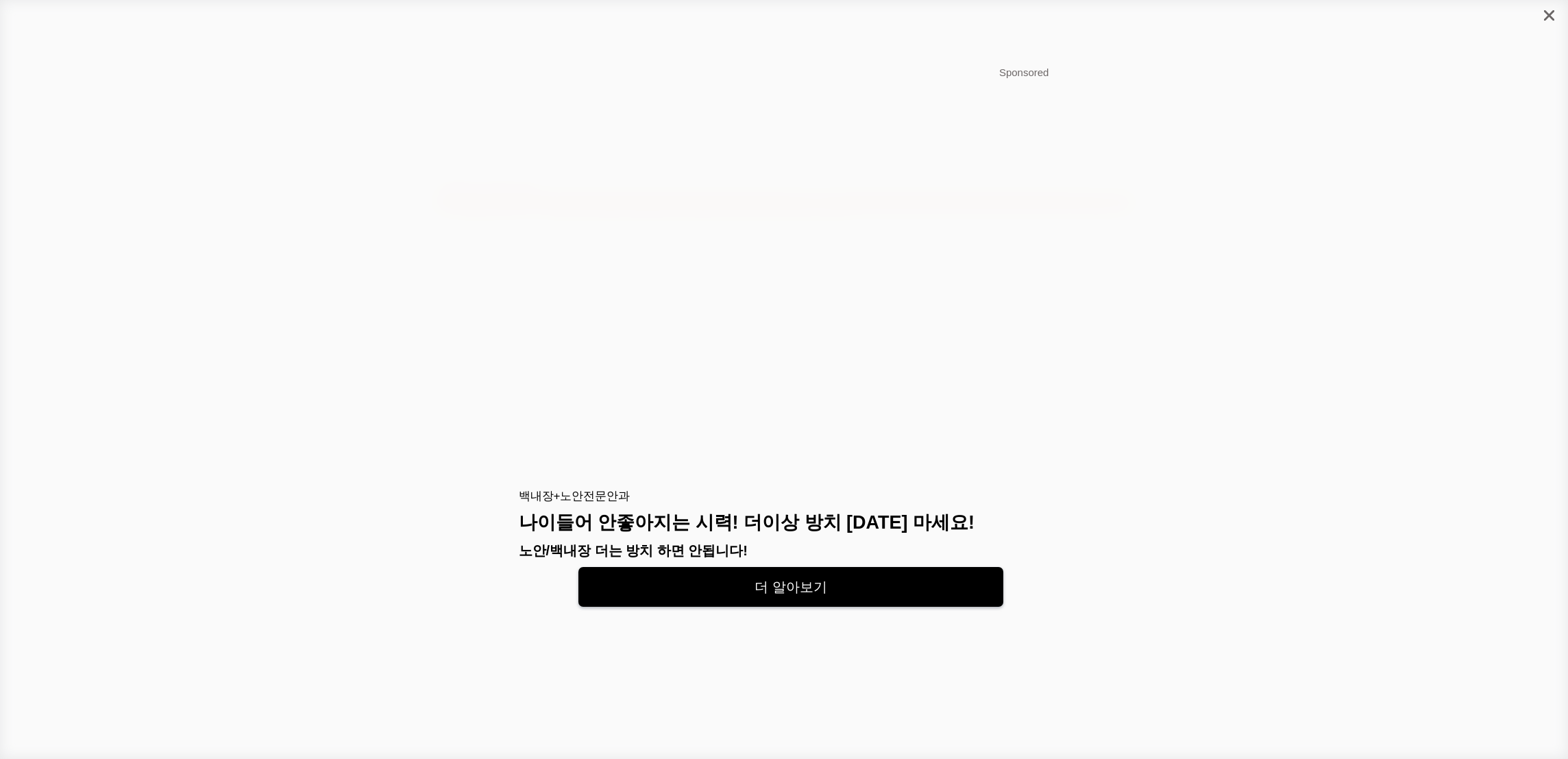
click at [1551, 11] on icon "close" at bounding box center [1549, 15] width 10 height 10
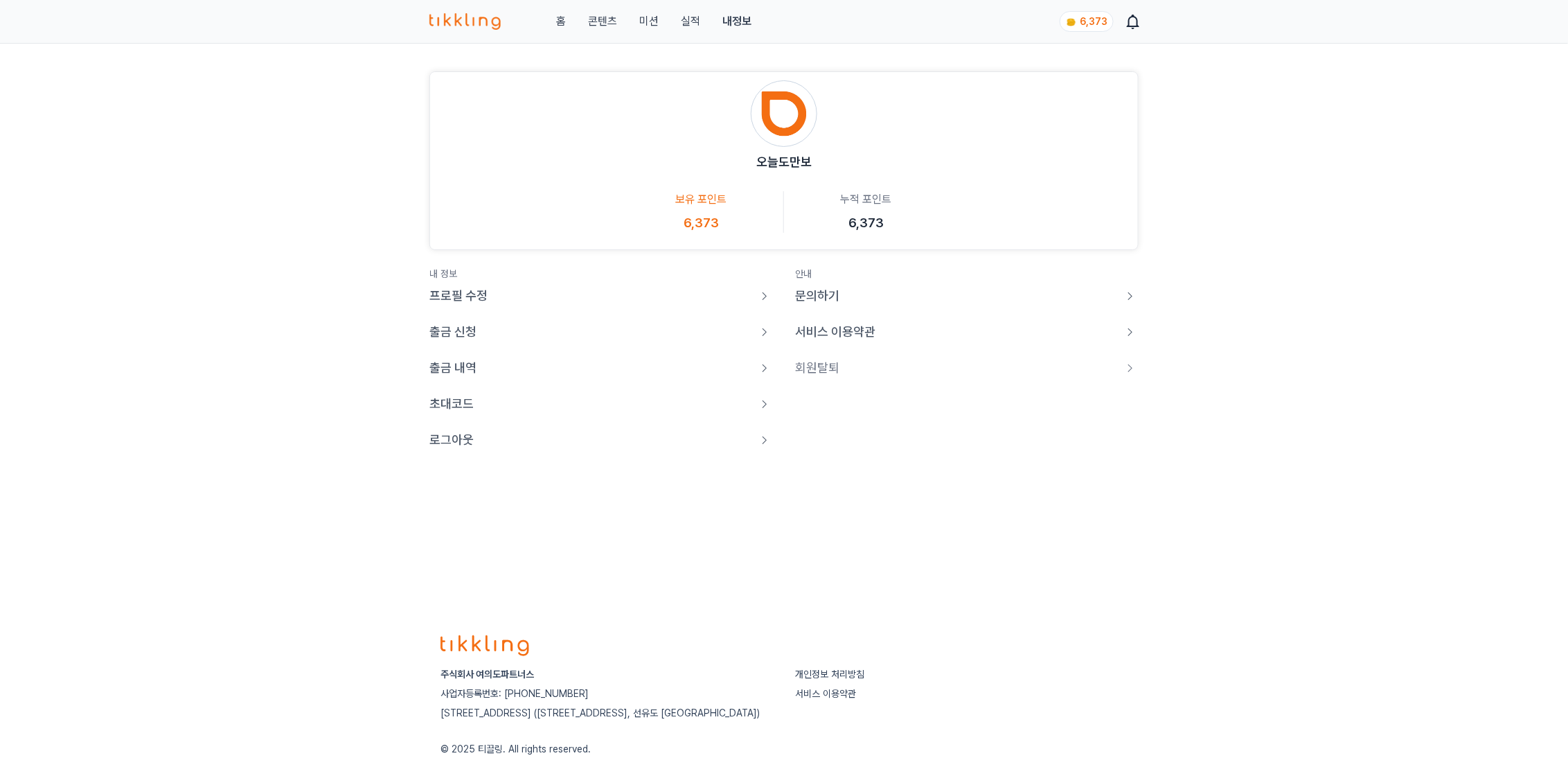
click at [457, 439] on p "로그아웃" at bounding box center [451, 439] width 45 height 19
